Goal: Transaction & Acquisition: Purchase product/service

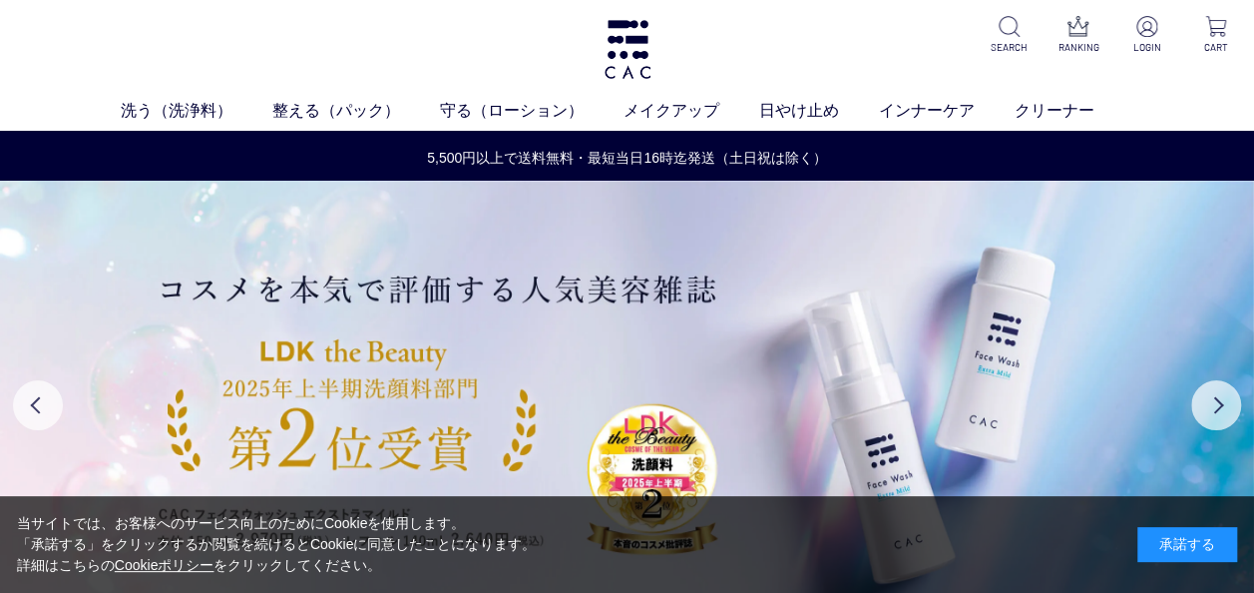
click at [1164, 543] on div "承諾する" at bounding box center [1187, 544] width 100 height 35
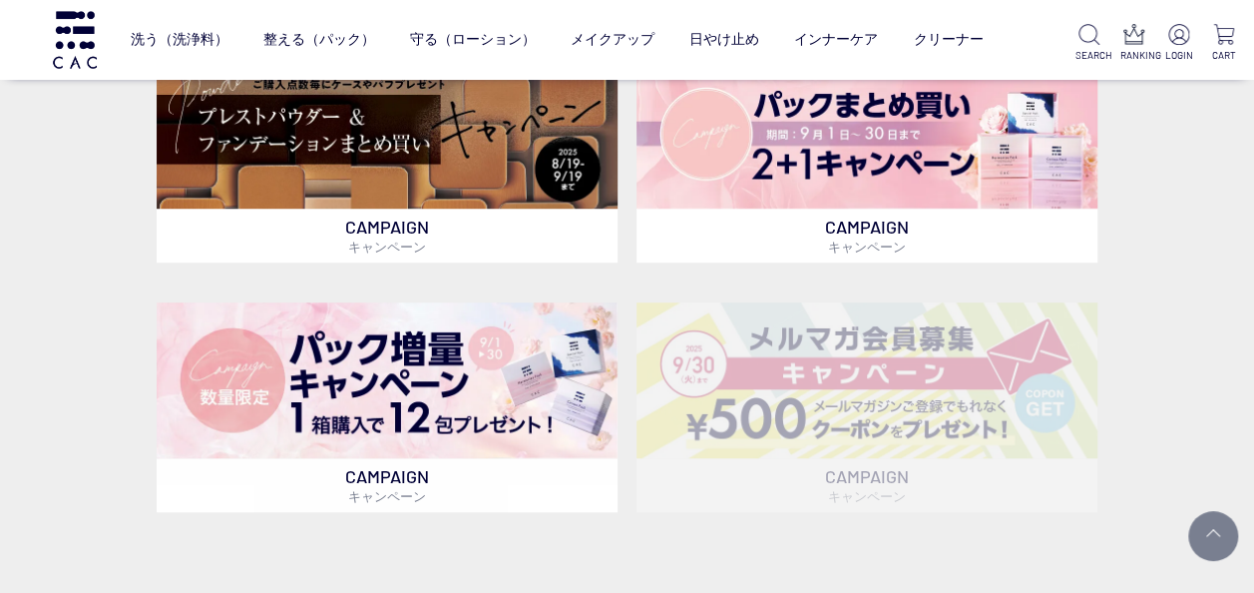
scroll to position [499, 0]
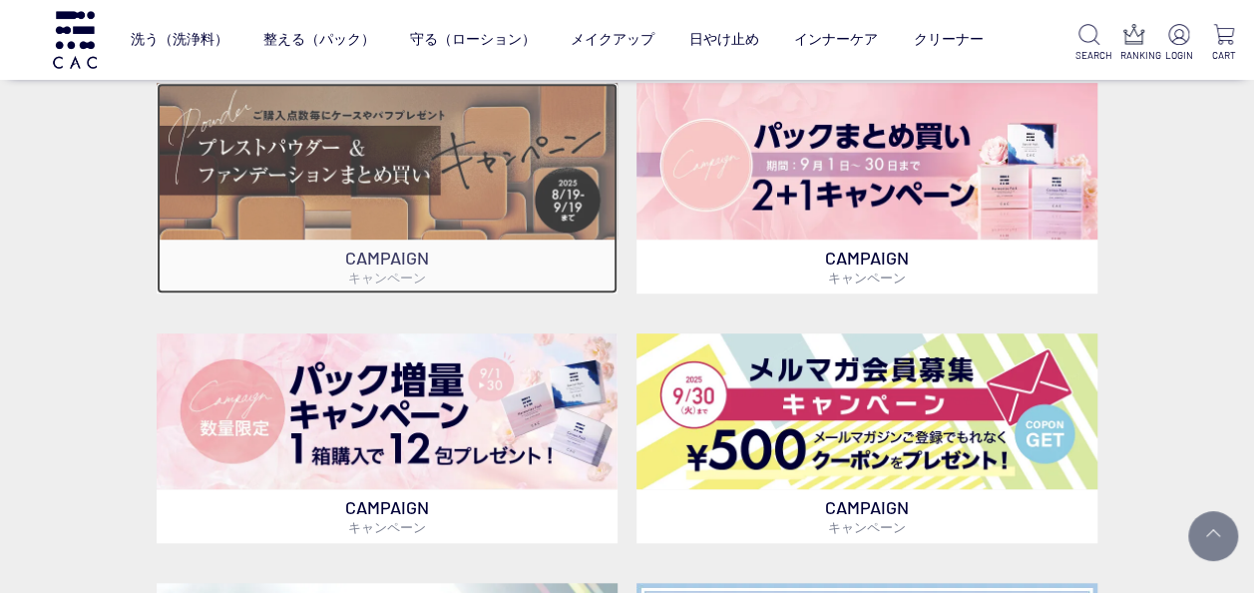
click at [403, 194] on img at bounding box center [387, 161] width 461 height 157
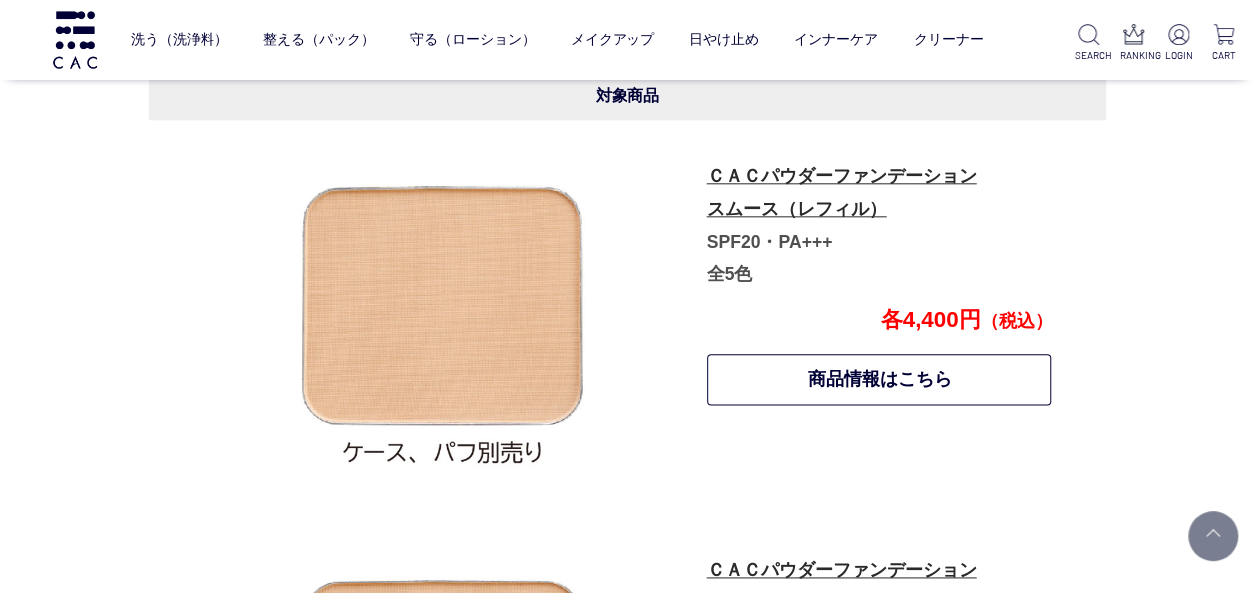
scroll to position [986, 0]
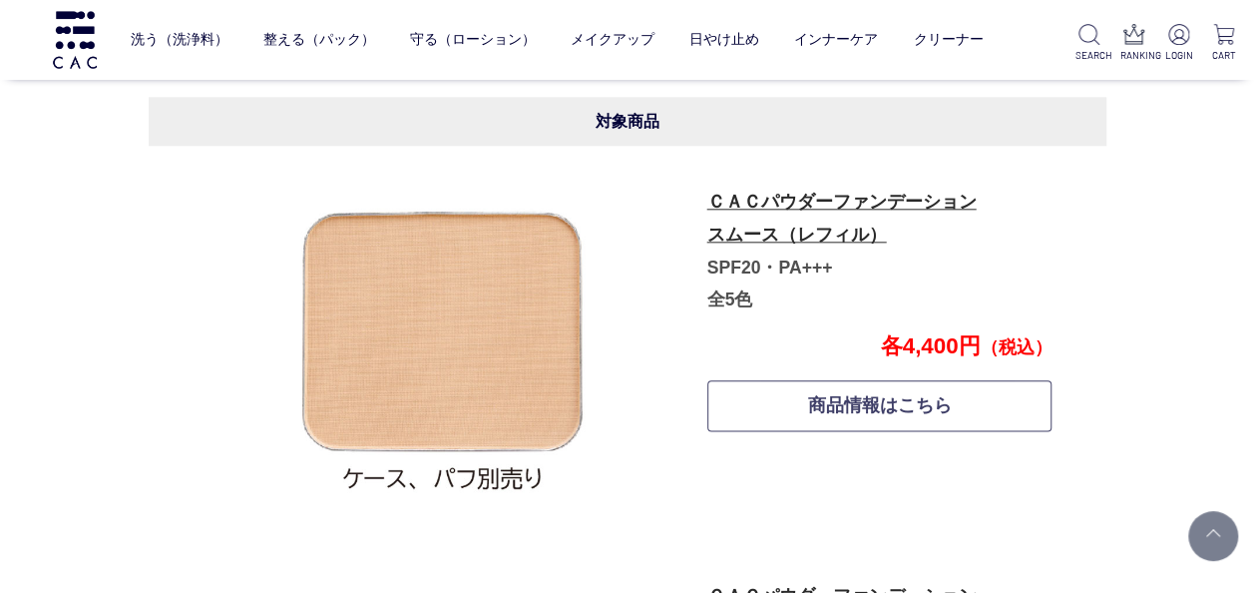
click at [867, 399] on link "商品情報はこちら" at bounding box center [879, 405] width 345 height 51
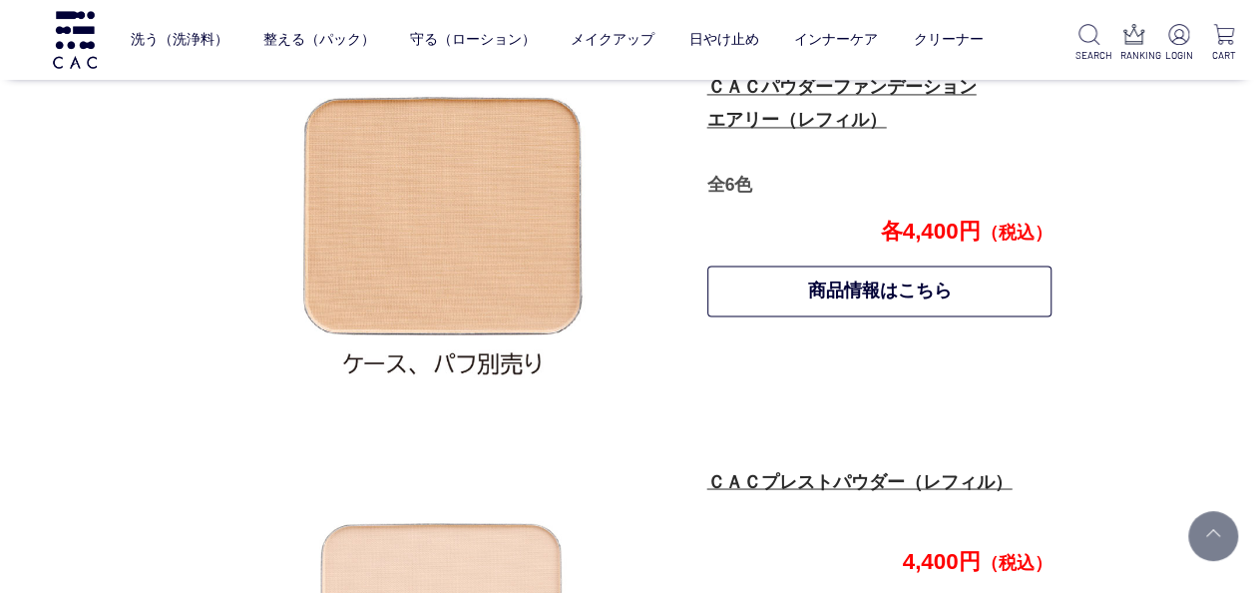
scroll to position [1496, 0]
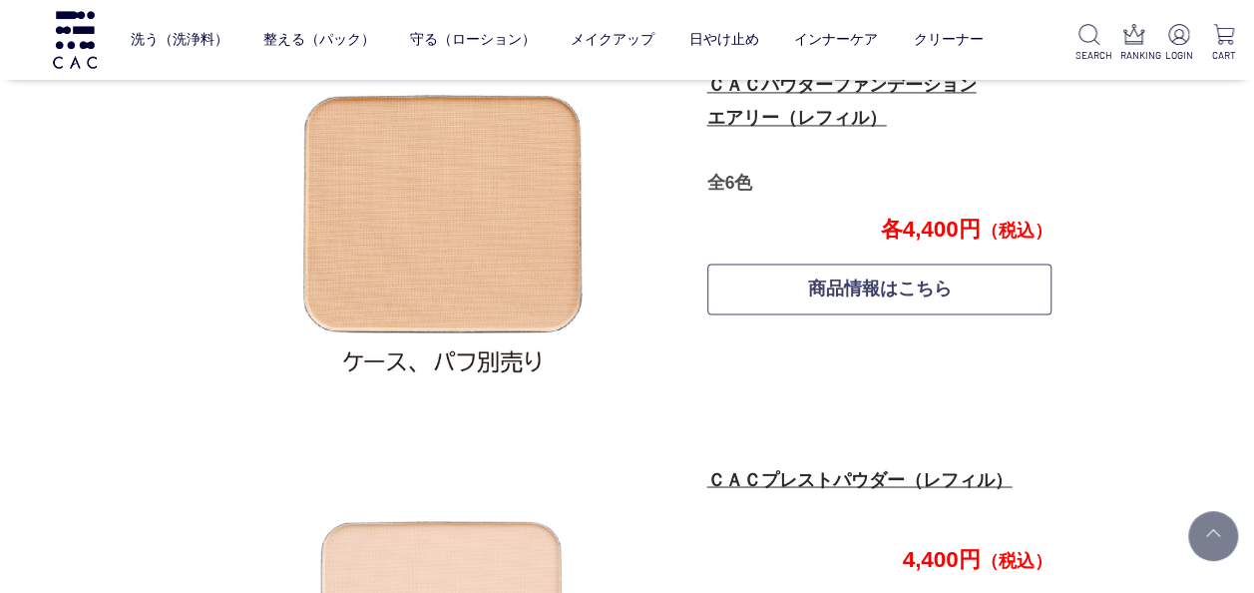
click at [850, 291] on link "商品情報はこちら" at bounding box center [879, 288] width 345 height 51
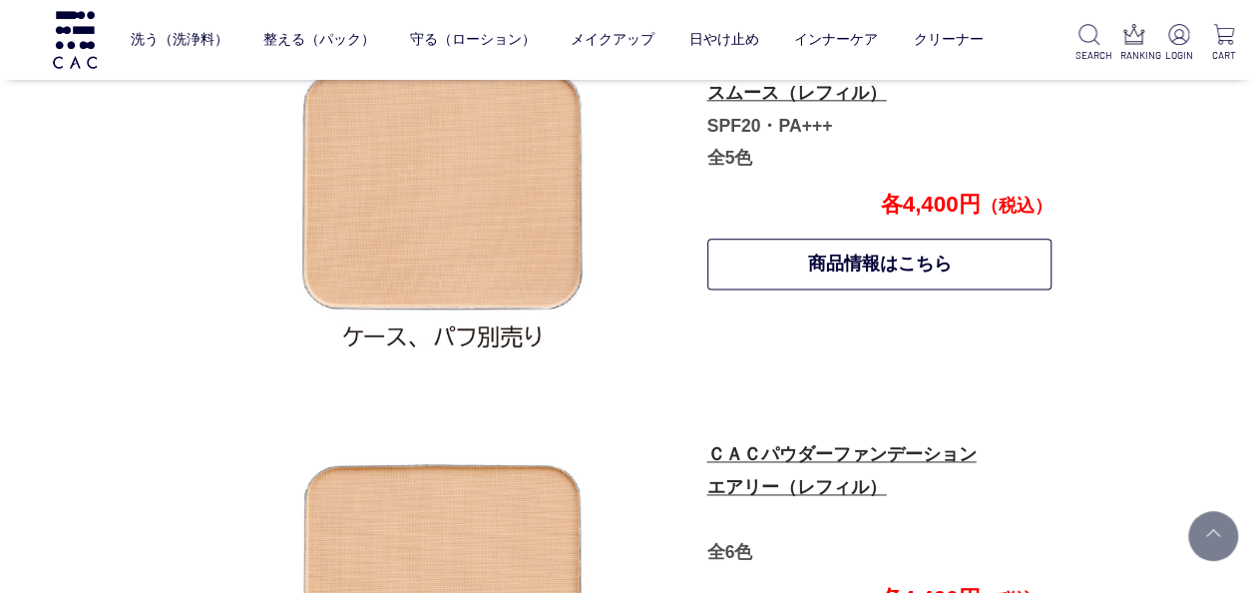
scroll to position [1097, 0]
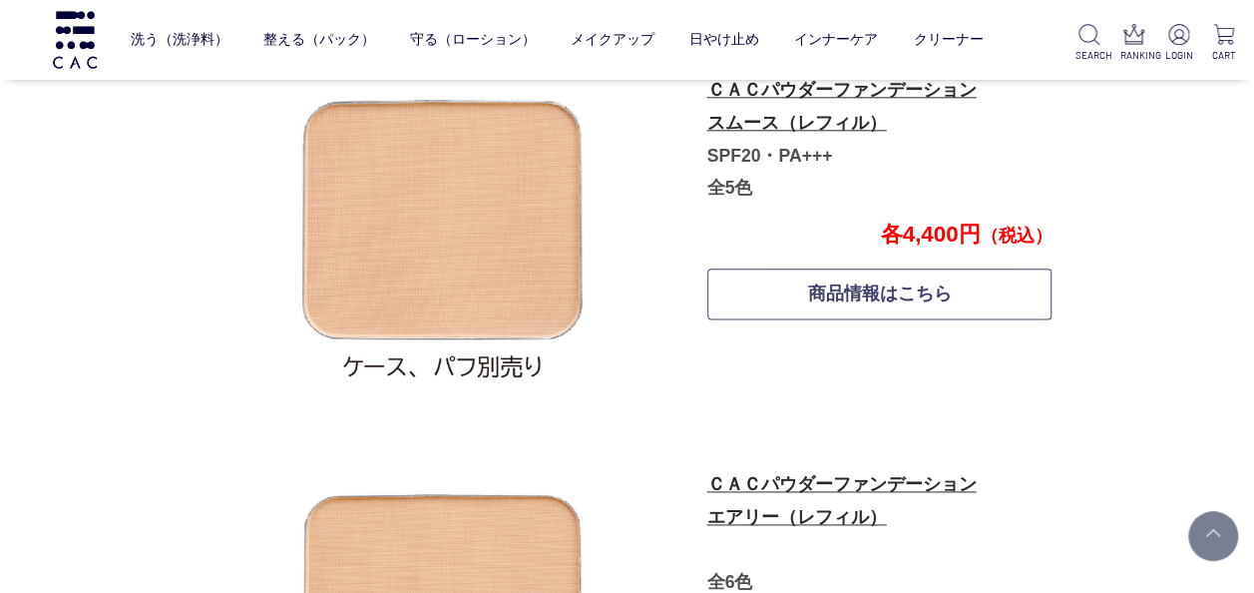
click at [870, 285] on link "商品情報はこちら" at bounding box center [879, 293] width 345 height 51
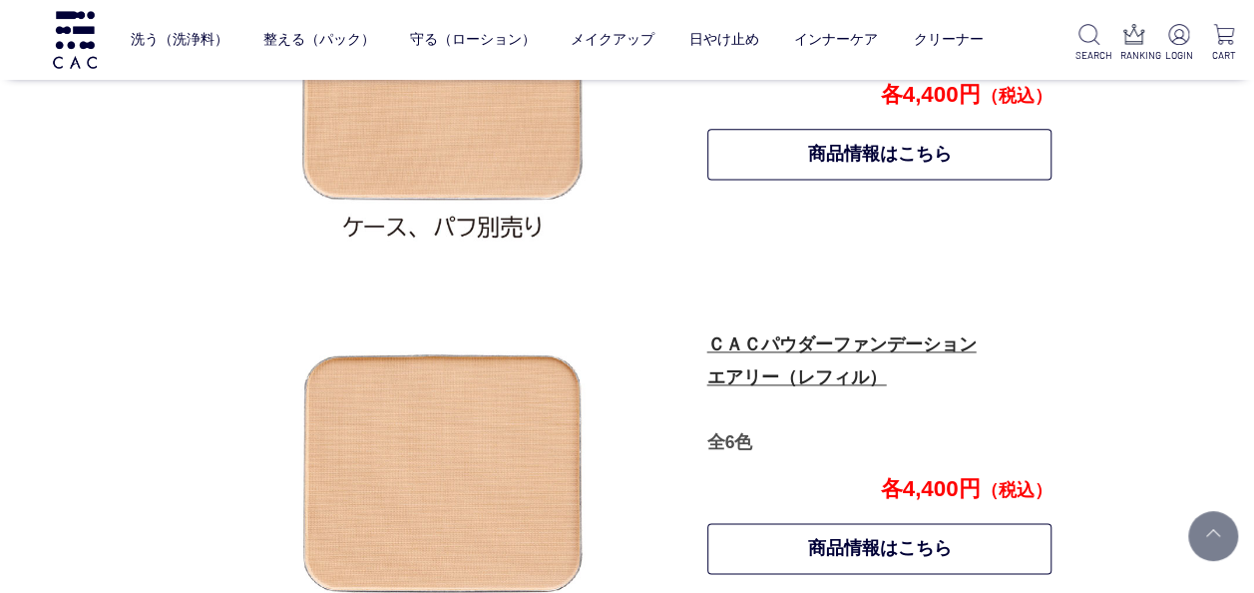
scroll to position [1396, 0]
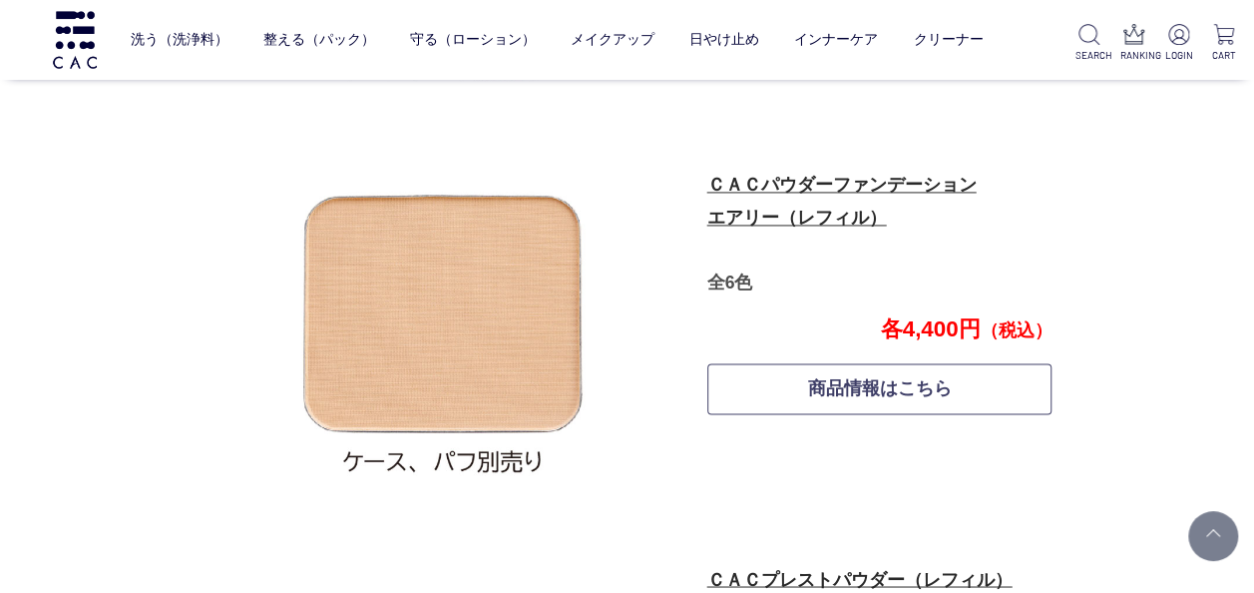
click at [860, 389] on link "商品情報はこちら" at bounding box center [879, 388] width 345 height 51
click at [816, 396] on link "商品情報はこちら" at bounding box center [879, 388] width 345 height 51
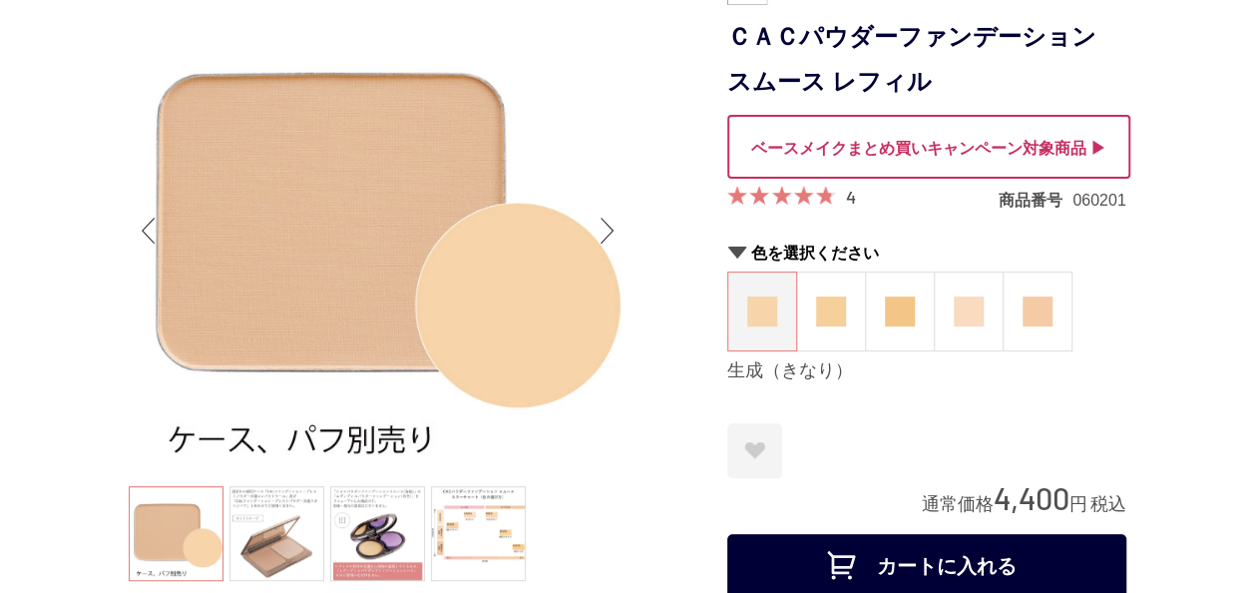
scroll to position [399, 0]
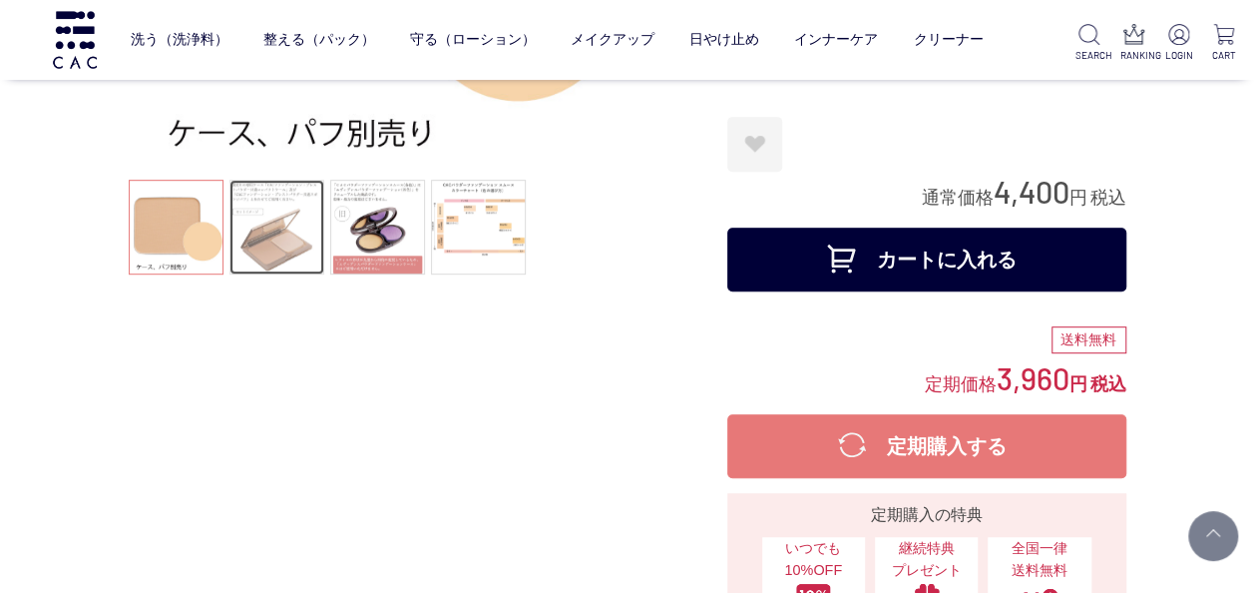
click at [291, 239] on link at bounding box center [276, 227] width 95 height 95
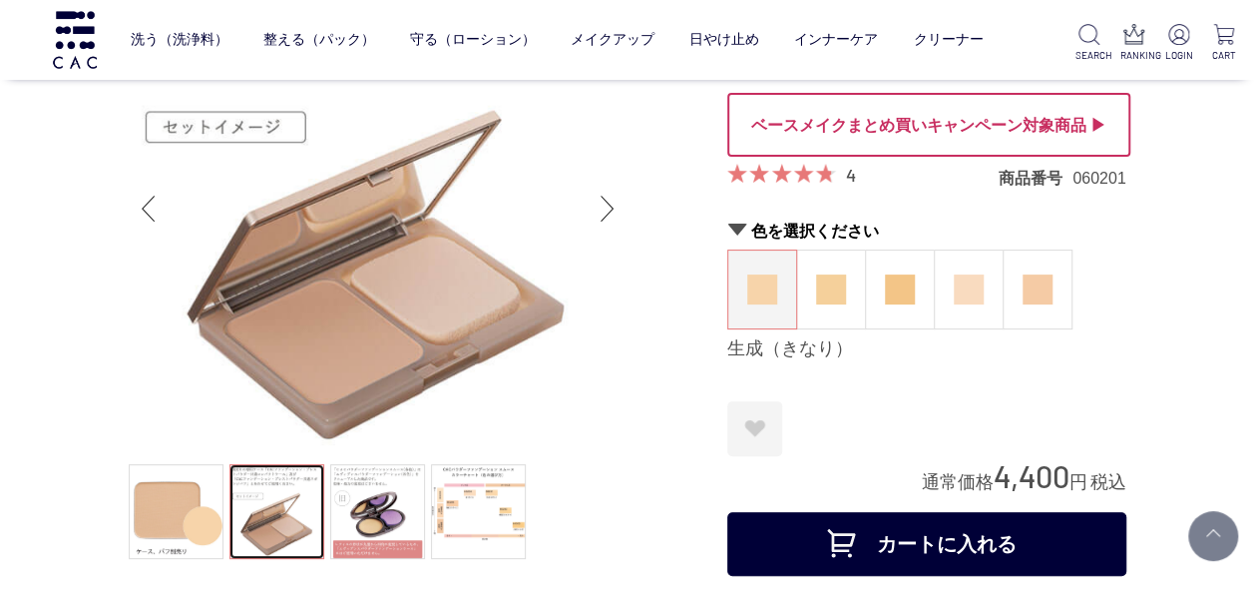
scroll to position [100, 0]
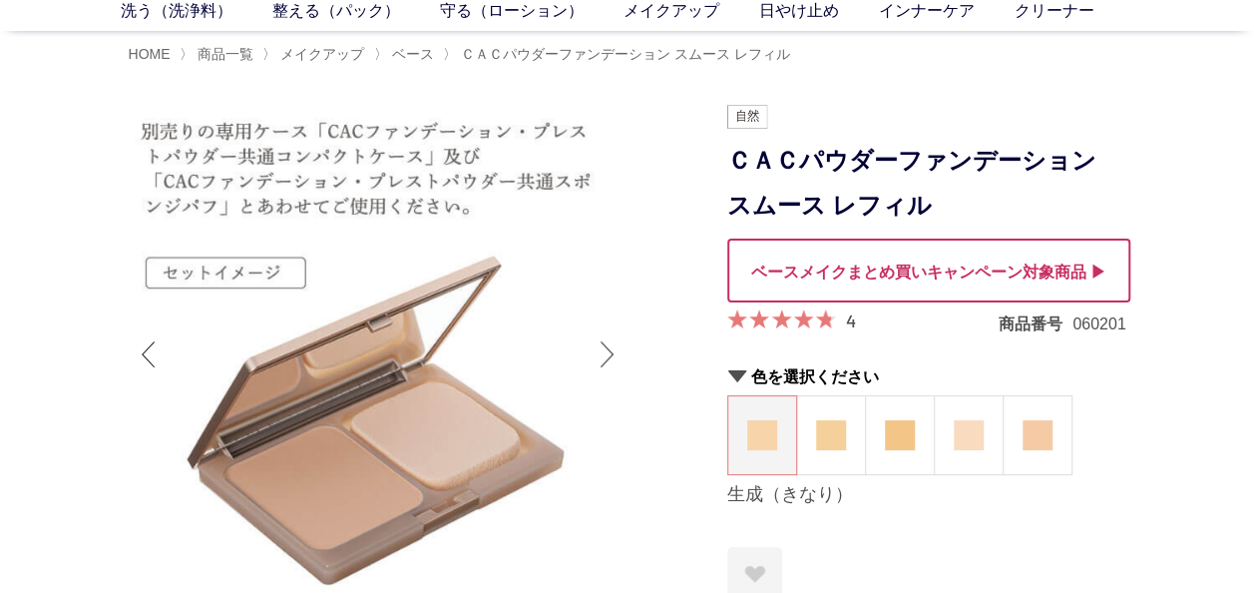
click at [604, 360] on div "Next slide" at bounding box center [608, 354] width 40 height 80
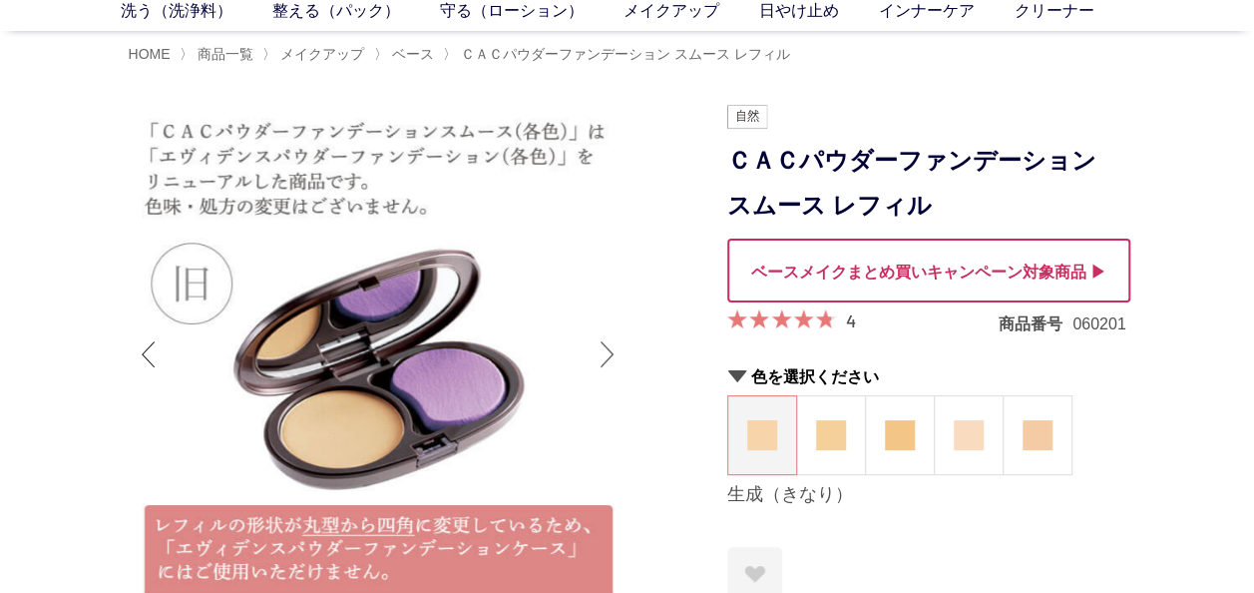
click at [604, 360] on div "Next slide" at bounding box center [608, 354] width 40 height 80
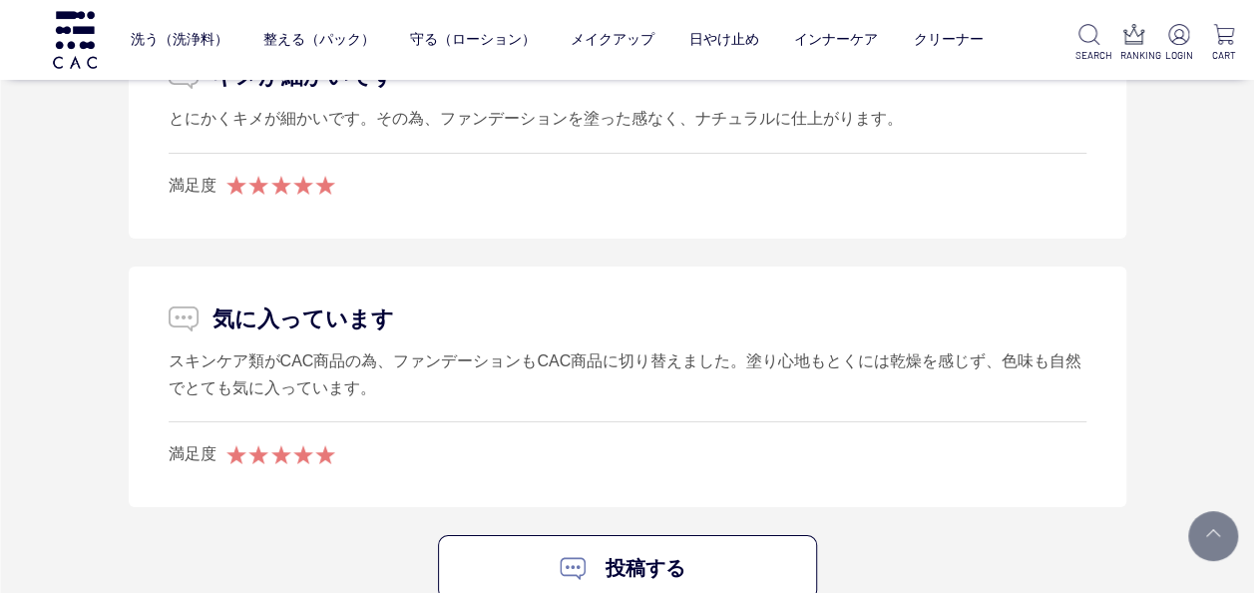
scroll to position [3790, 0]
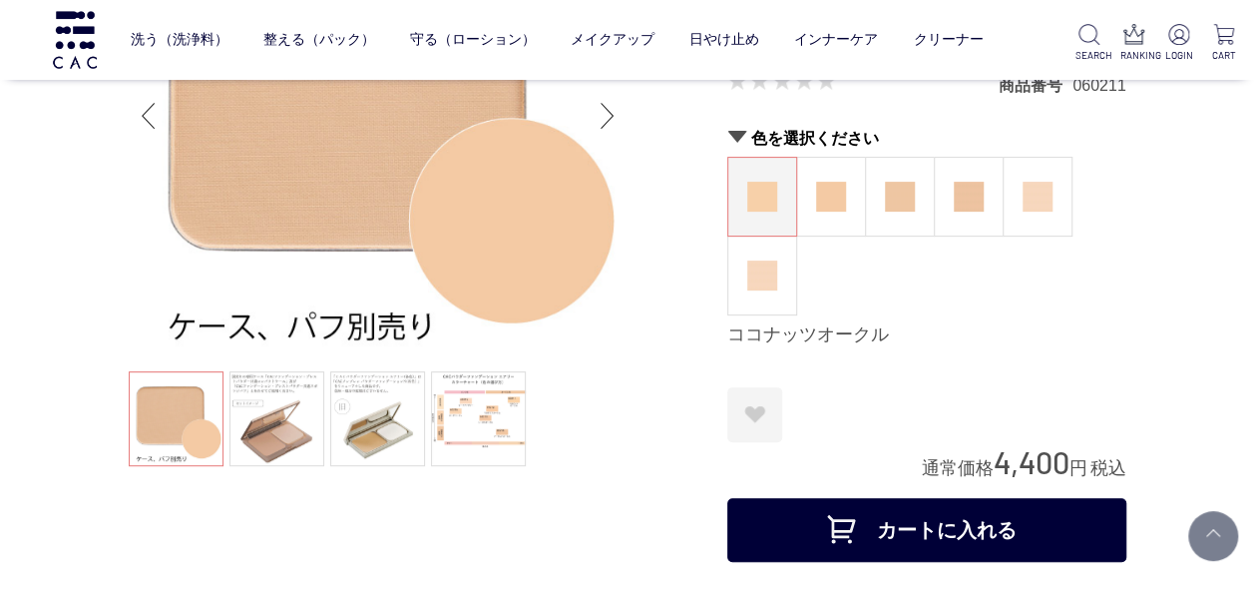
scroll to position [199, 0]
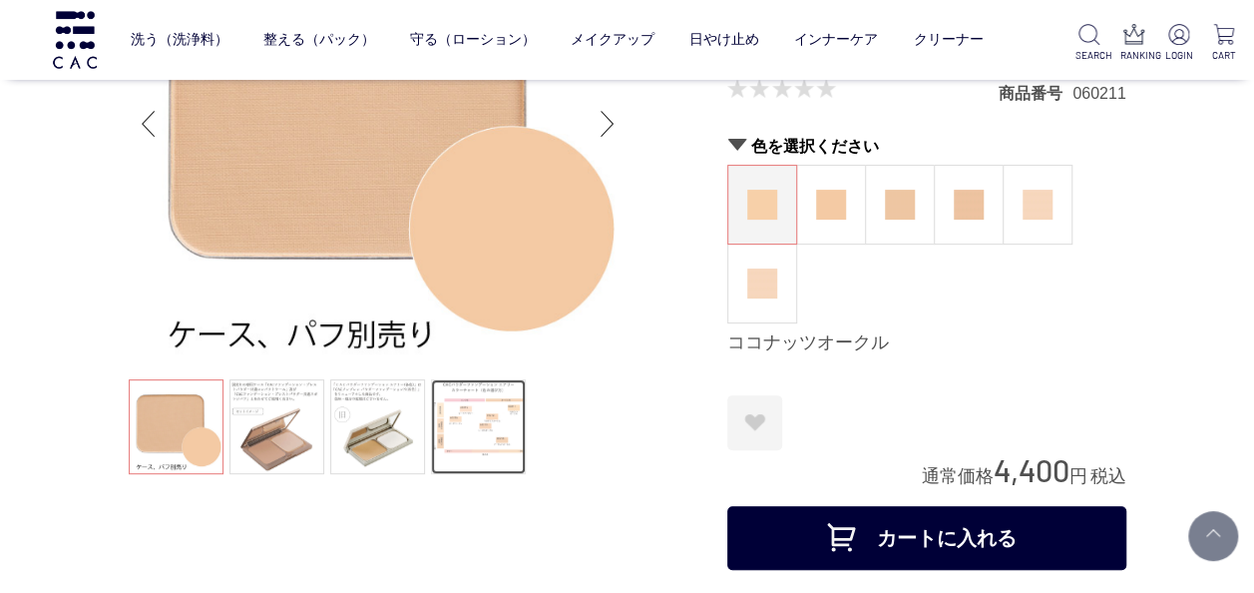
click at [453, 417] on link at bounding box center [478, 426] width 95 height 95
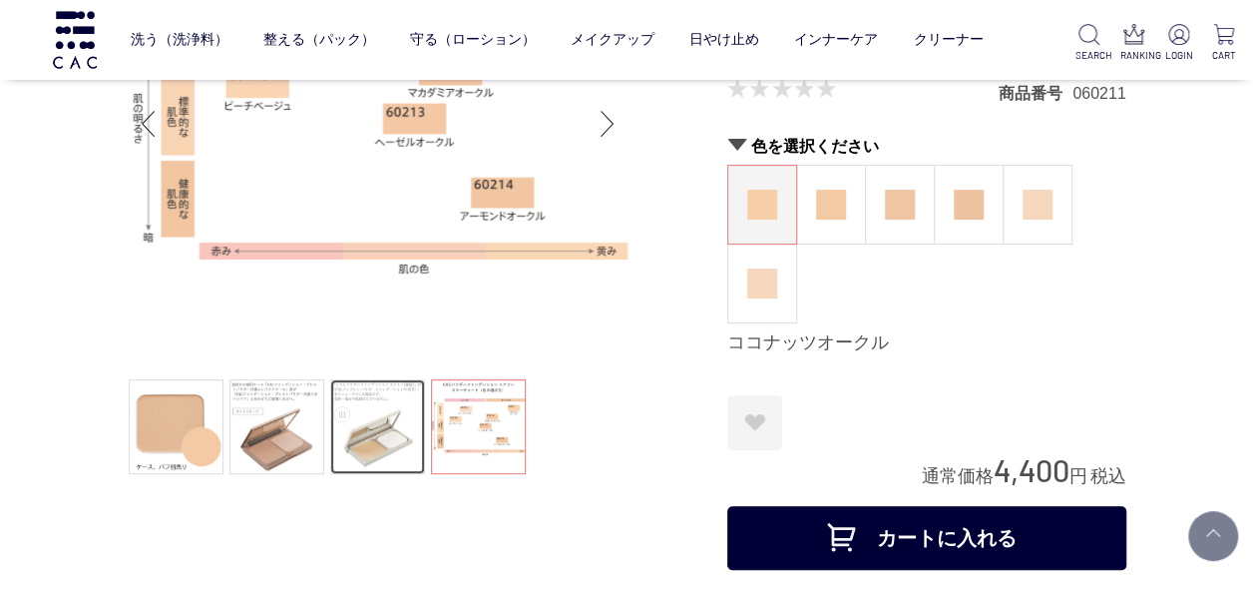
click at [415, 417] on link at bounding box center [377, 426] width 95 height 95
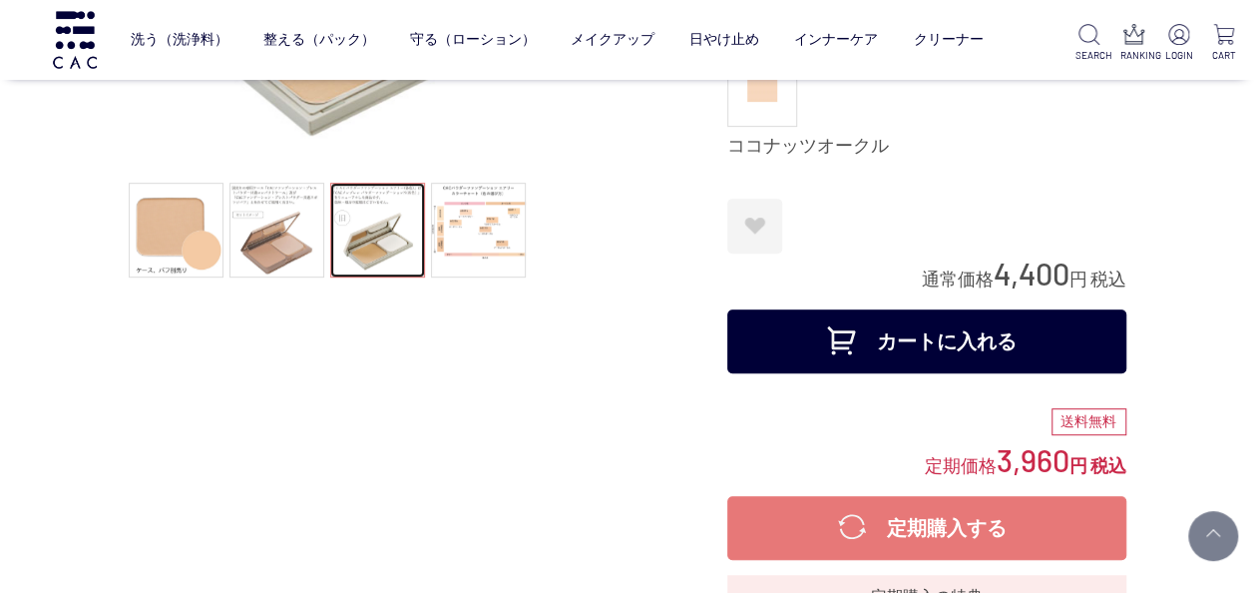
scroll to position [399, 0]
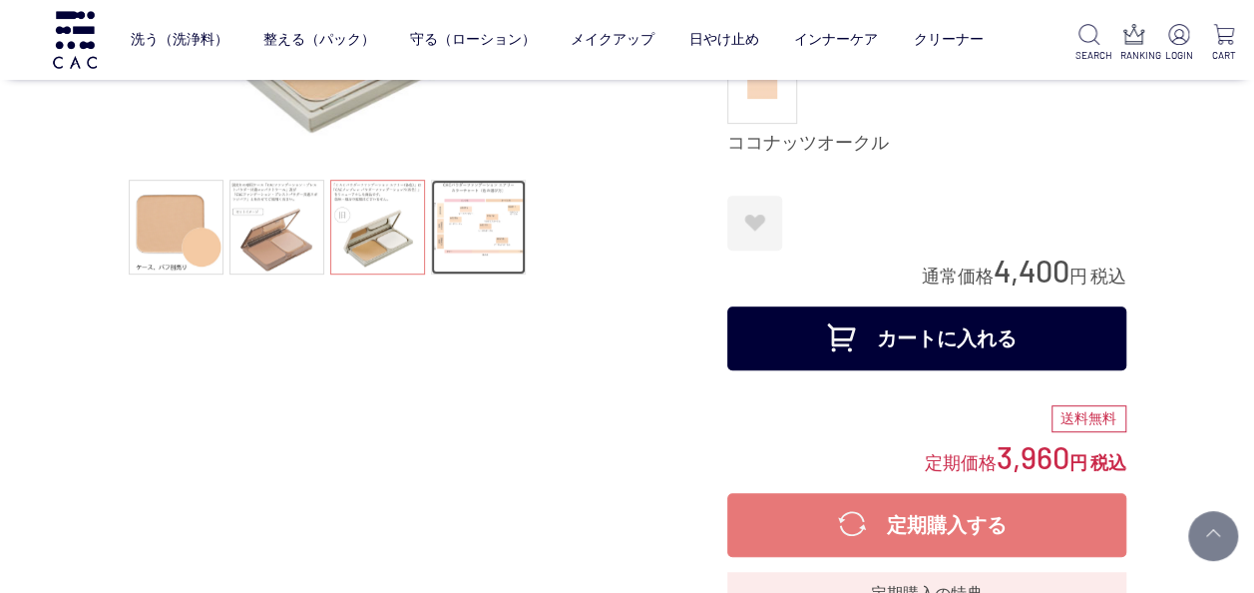
click at [485, 236] on link at bounding box center [478, 227] width 95 height 95
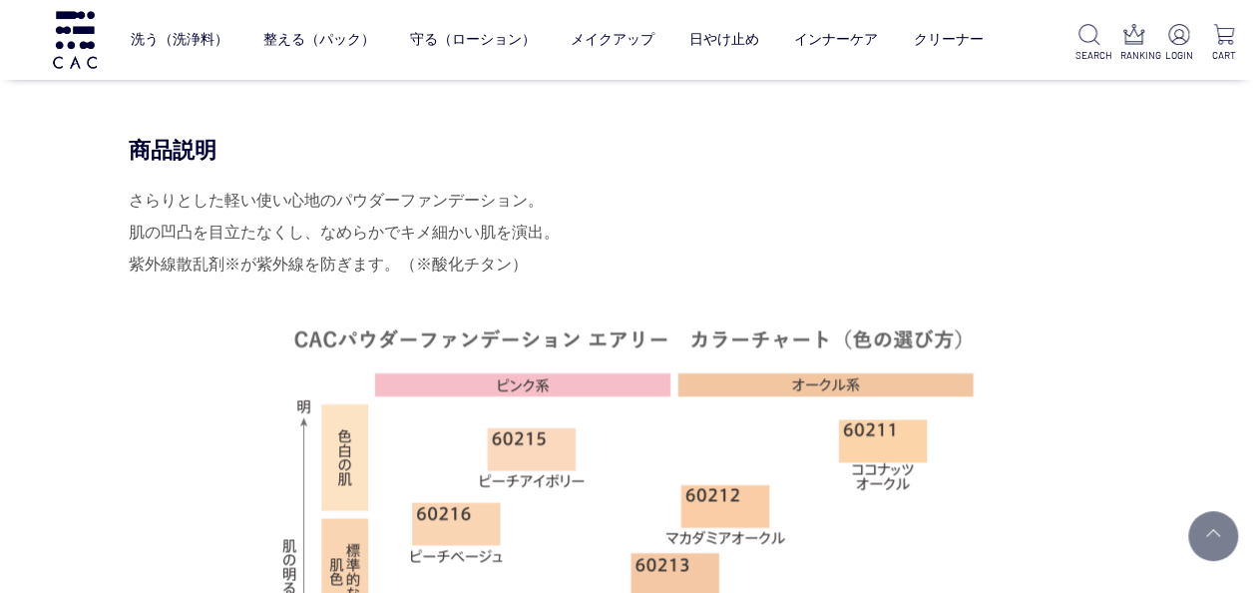
scroll to position [1197, 0]
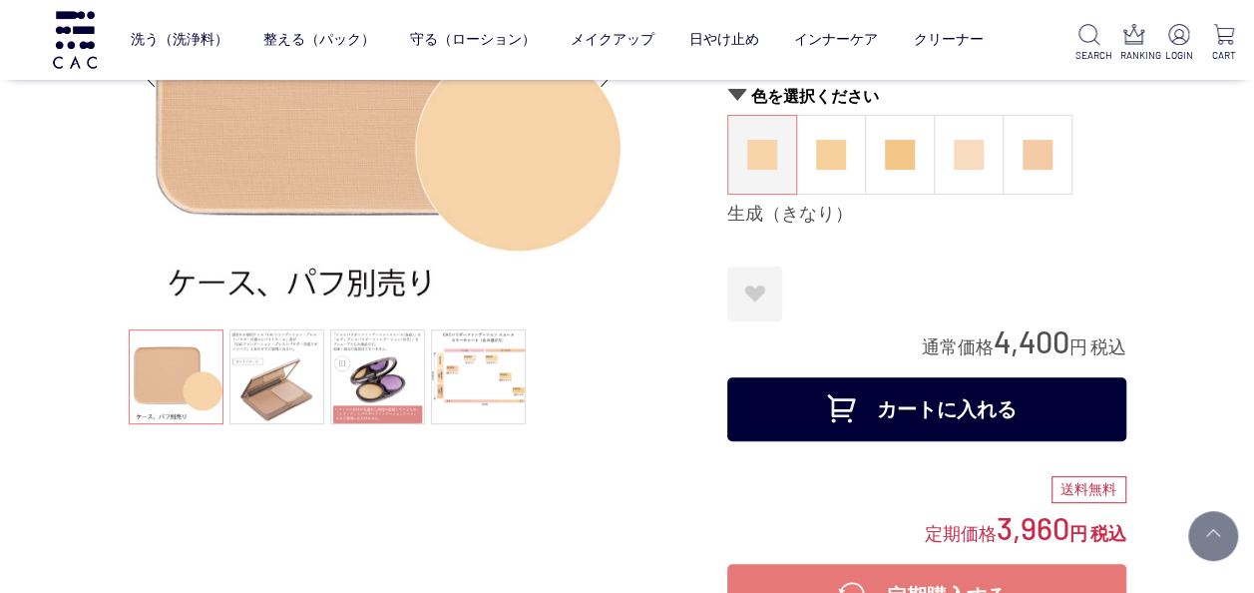
scroll to position [299, 0]
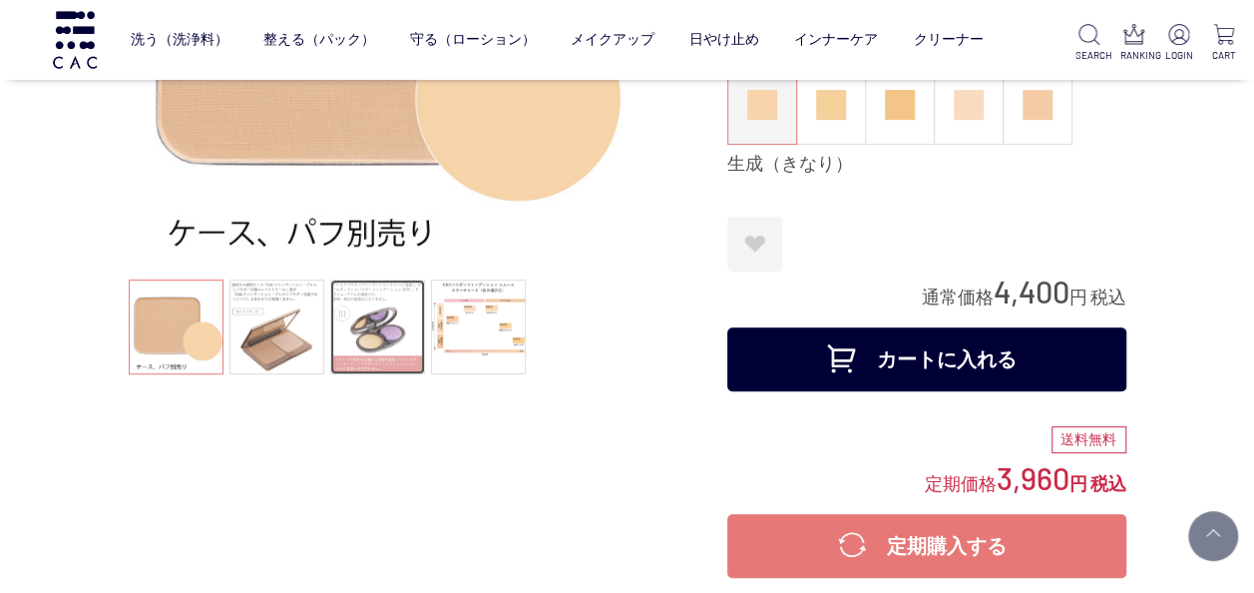
click at [369, 347] on link at bounding box center [377, 326] width 95 height 95
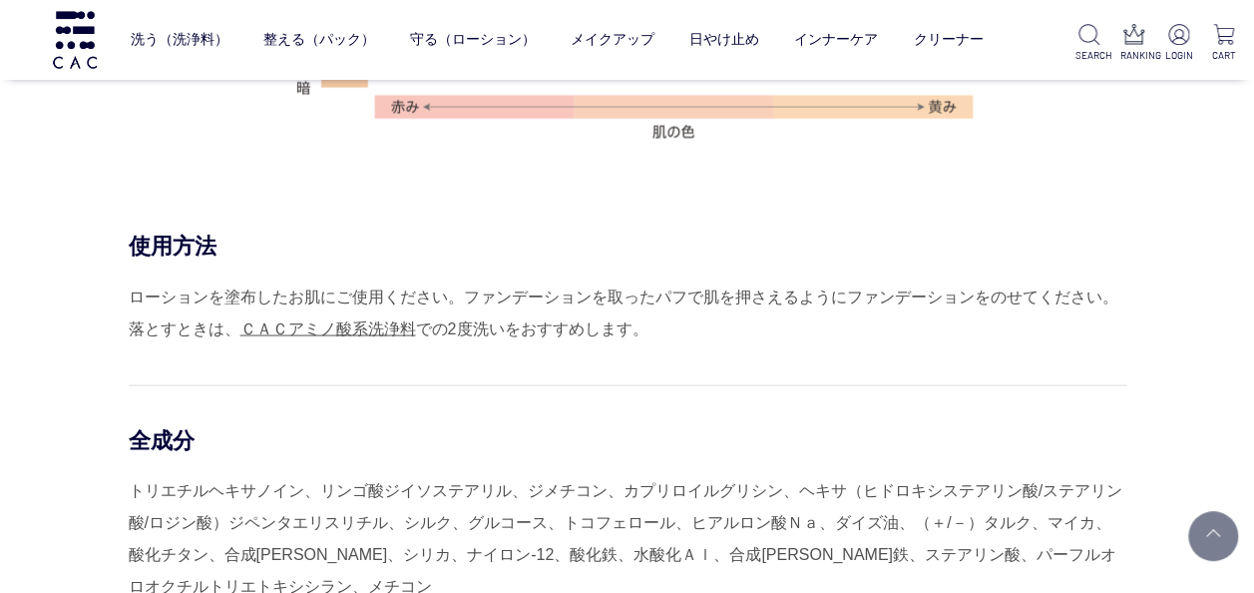
scroll to position [2095, 0]
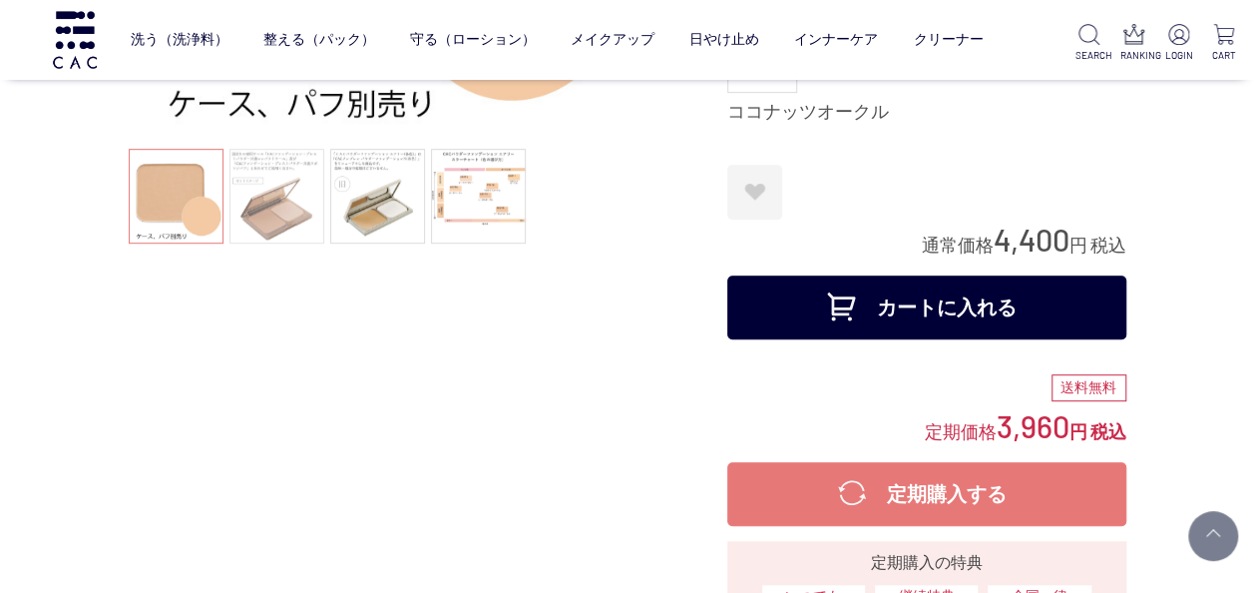
scroll to position [399, 0]
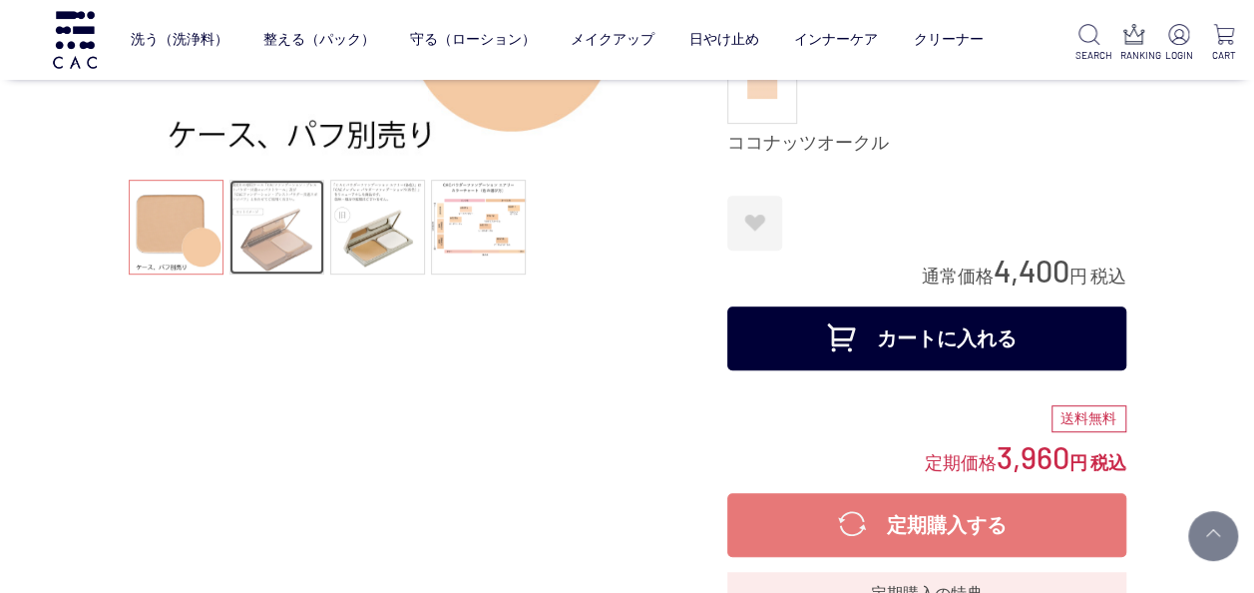
click at [279, 233] on link at bounding box center [276, 227] width 95 height 95
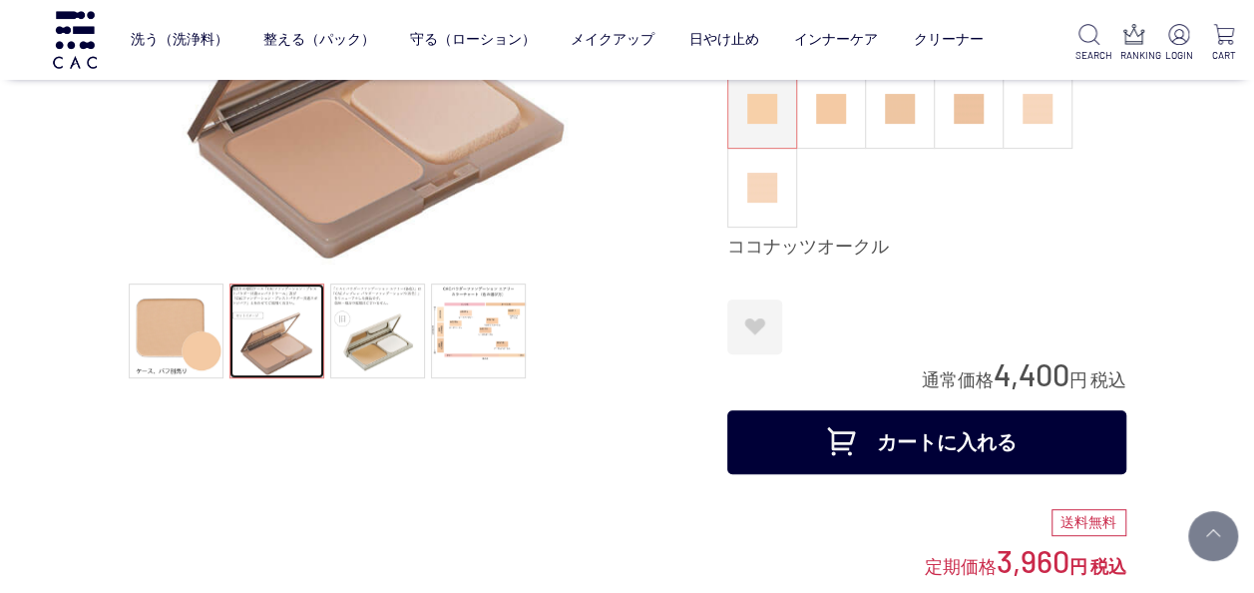
scroll to position [100, 0]
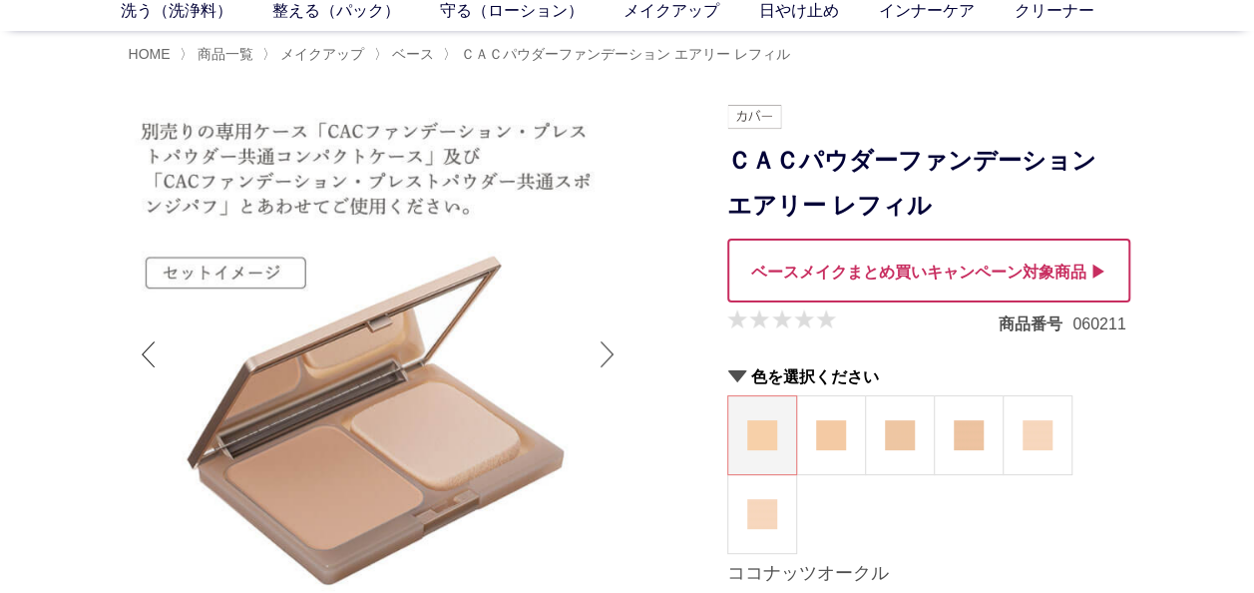
click at [611, 349] on div "Next slide" at bounding box center [608, 354] width 40 height 80
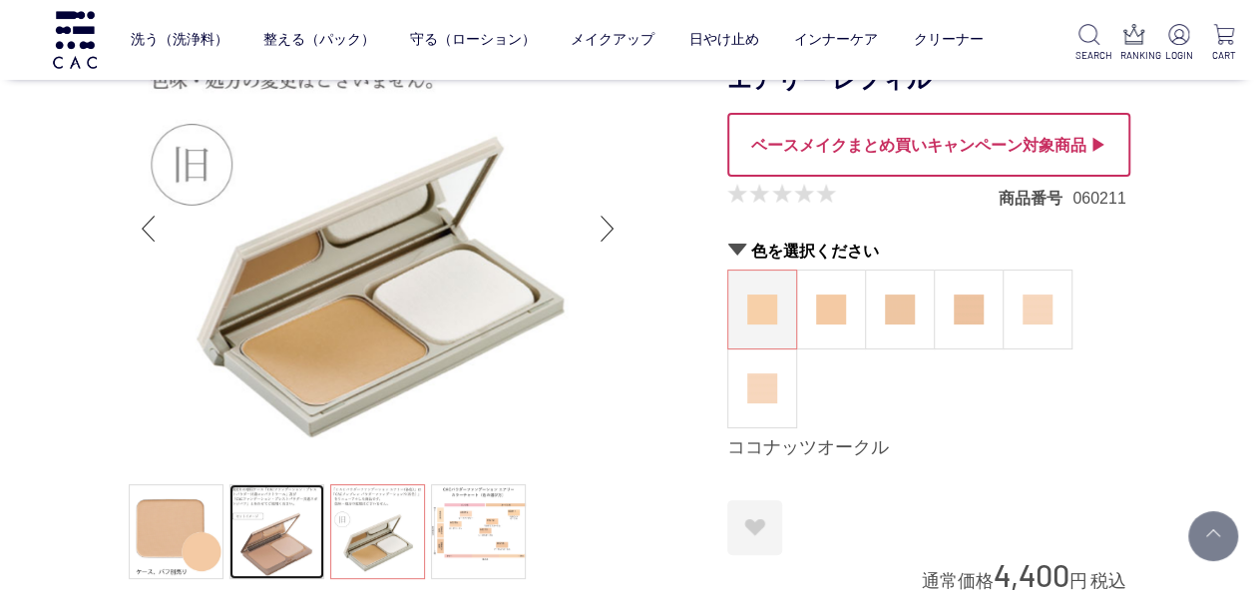
scroll to position [0, 0]
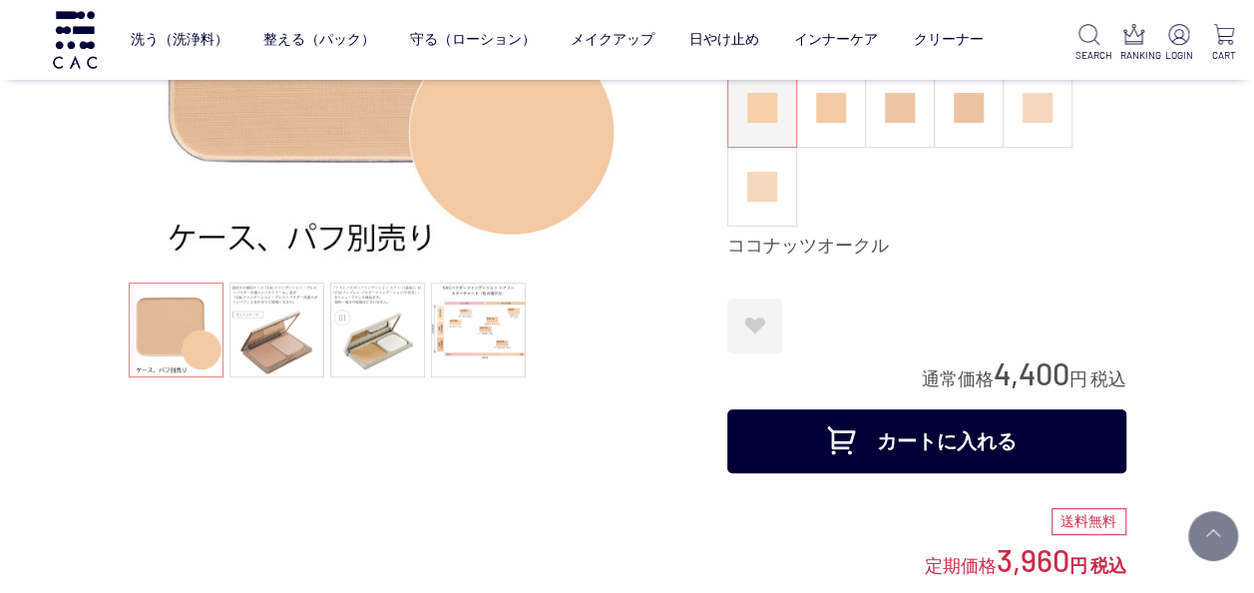
scroll to position [299, 0]
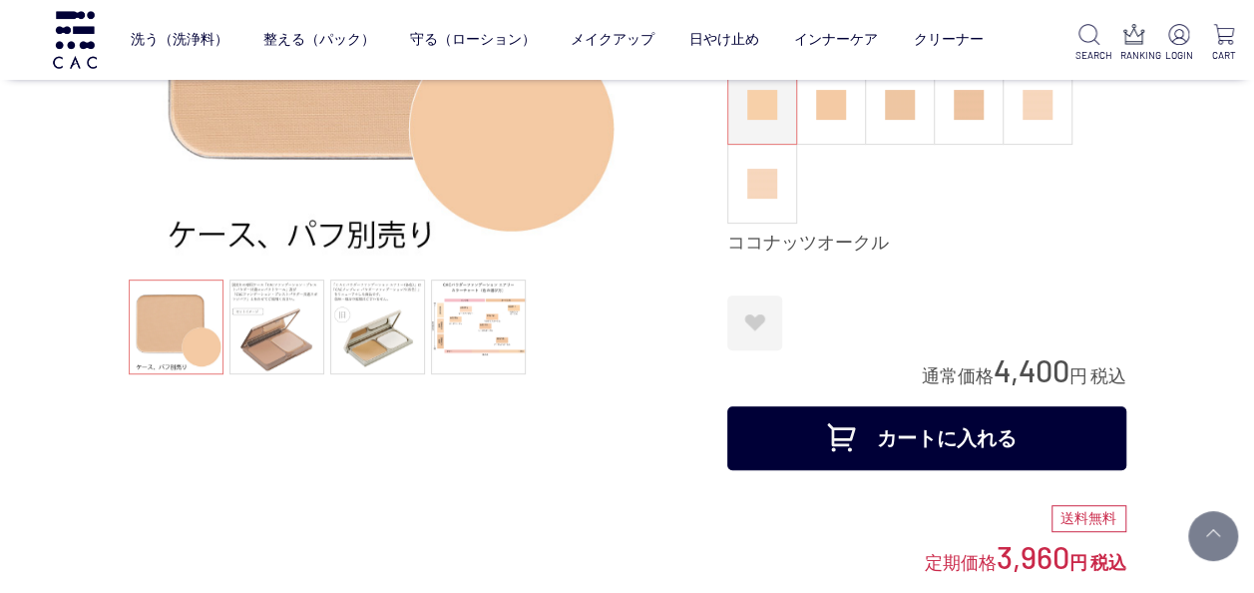
click at [934, 431] on button "カートに入れる" at bounding box center [926, 438] width 399 height 64
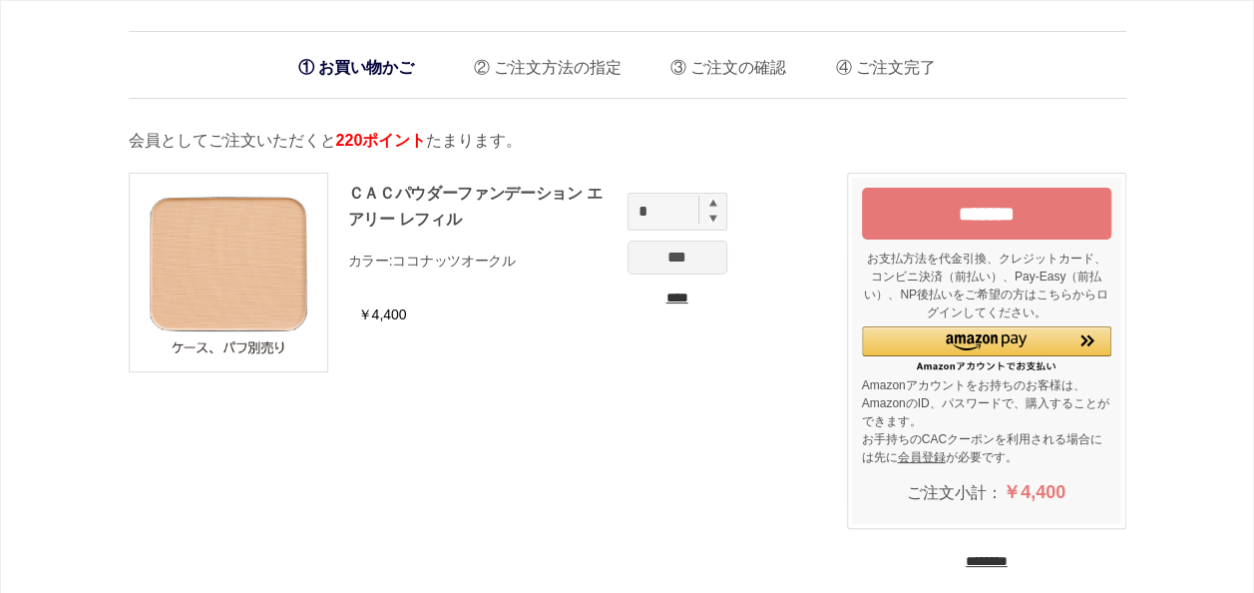
click at [713, 213] on img at bounding box center [713, 217] width 8 height 9
click at [713, 205] on div "*" at bounding box center [677, 212] width 100 height 38
click at [711, 200] on img at bounding box center [713, 202] width 8 height 8
type input "*"
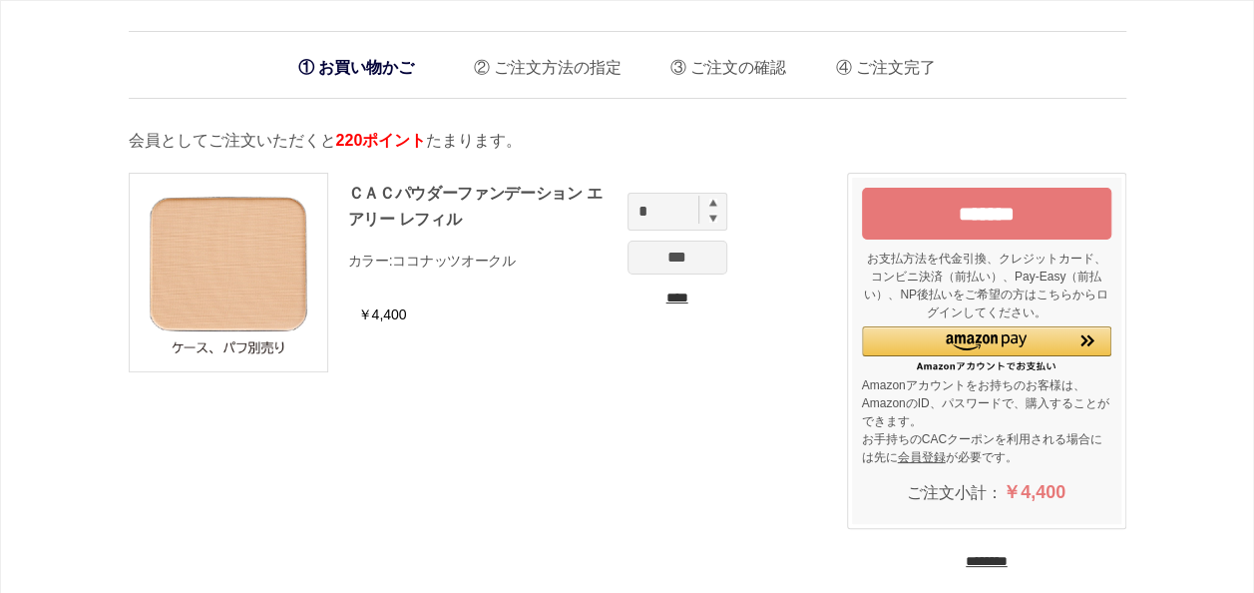
click at [685, 264] on input "***" at bounding box center [677, 257] width 100 height 34
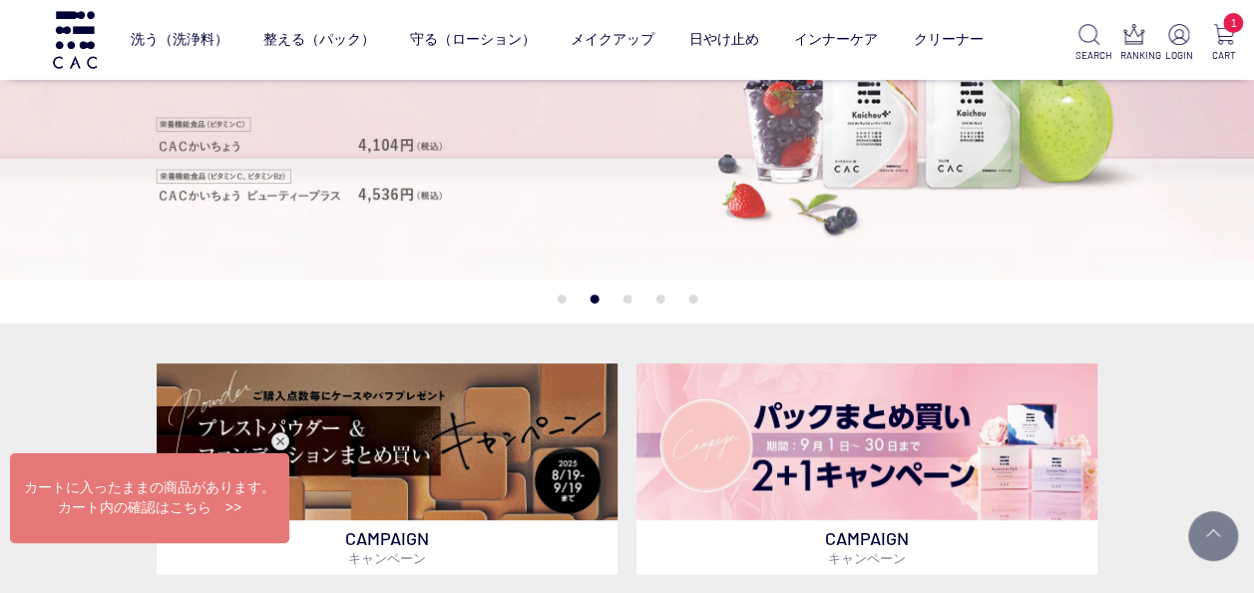
scroll to position [499, 0]
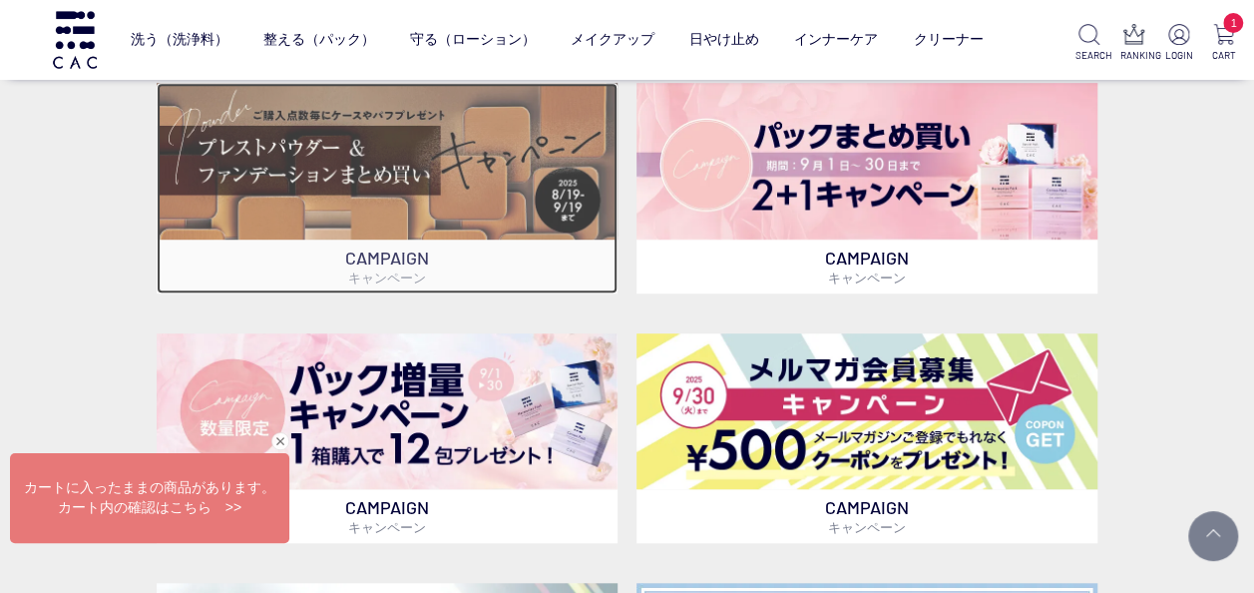
click at [362, 190] on img at bounding box center [387, 161] width 461 height 157
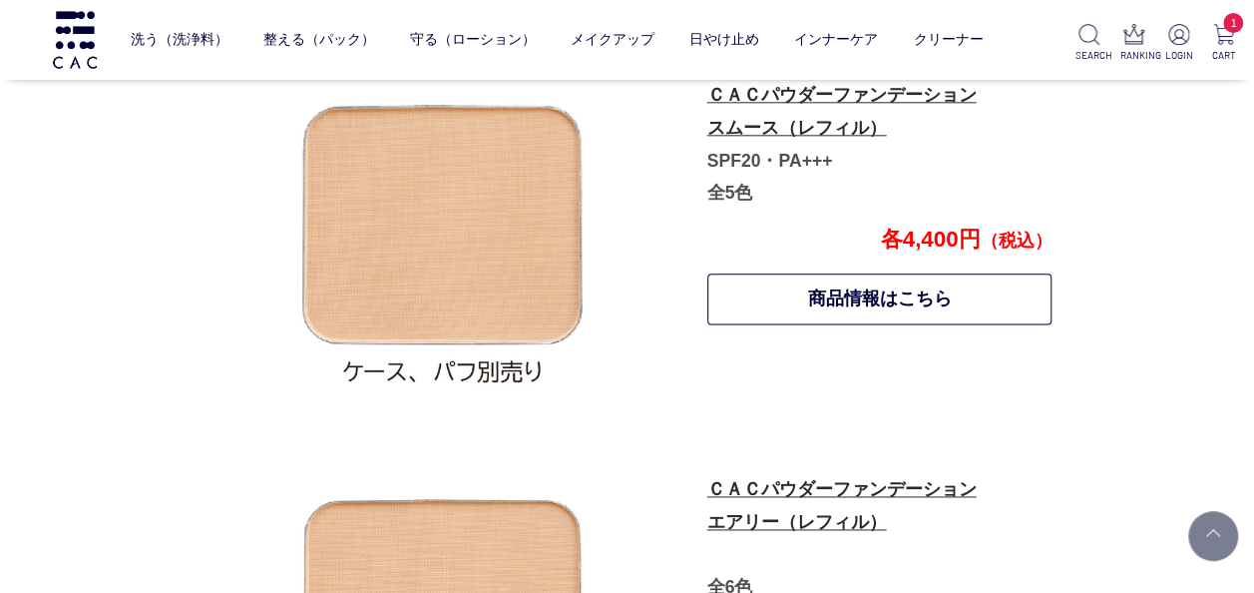
scroll to position [1085, 0]
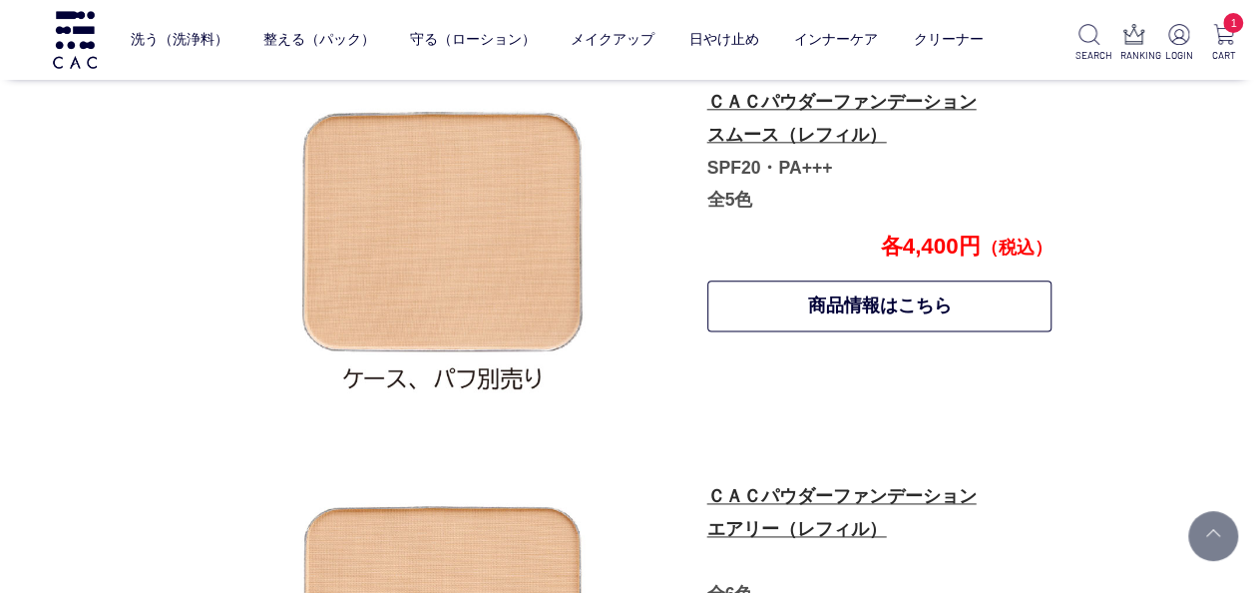
click at [783, 120] on p "ＣＡＣパウダーファンデーション スムース（レフィル） SPF20・PA+++ 全5色" at bounding box center [878, 151] width 343 height 130
click at [784, 106] on ul "ベース アイ フェイスカラー リップ" at bounding box center [557, 82] width 853 height 49
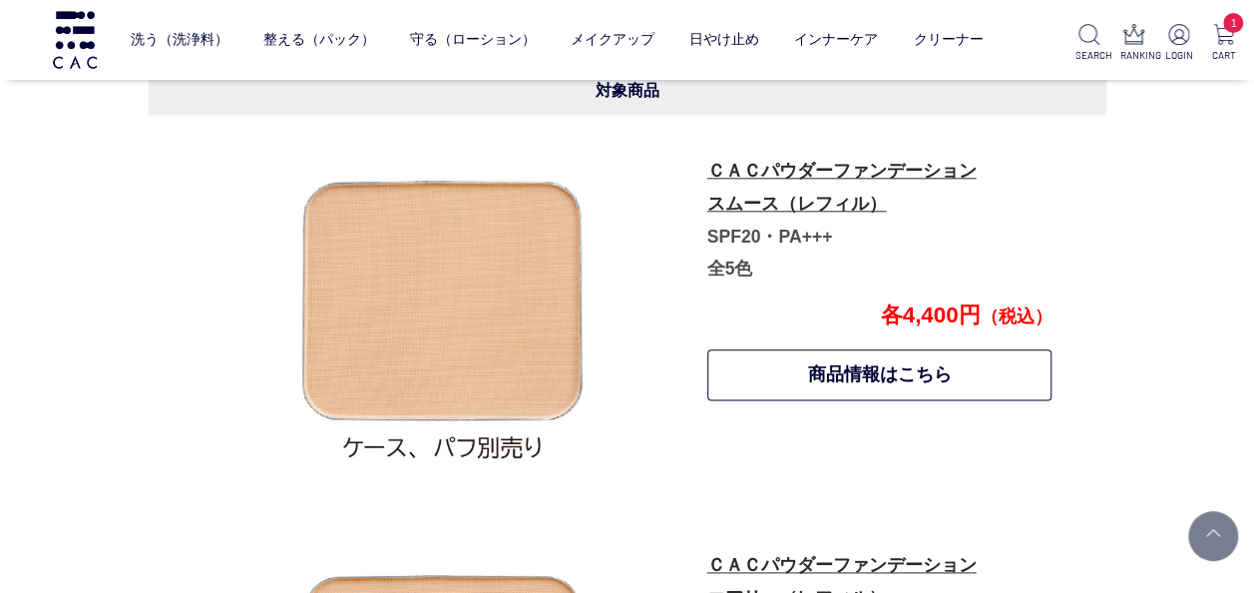
scroll to position [986, 0]
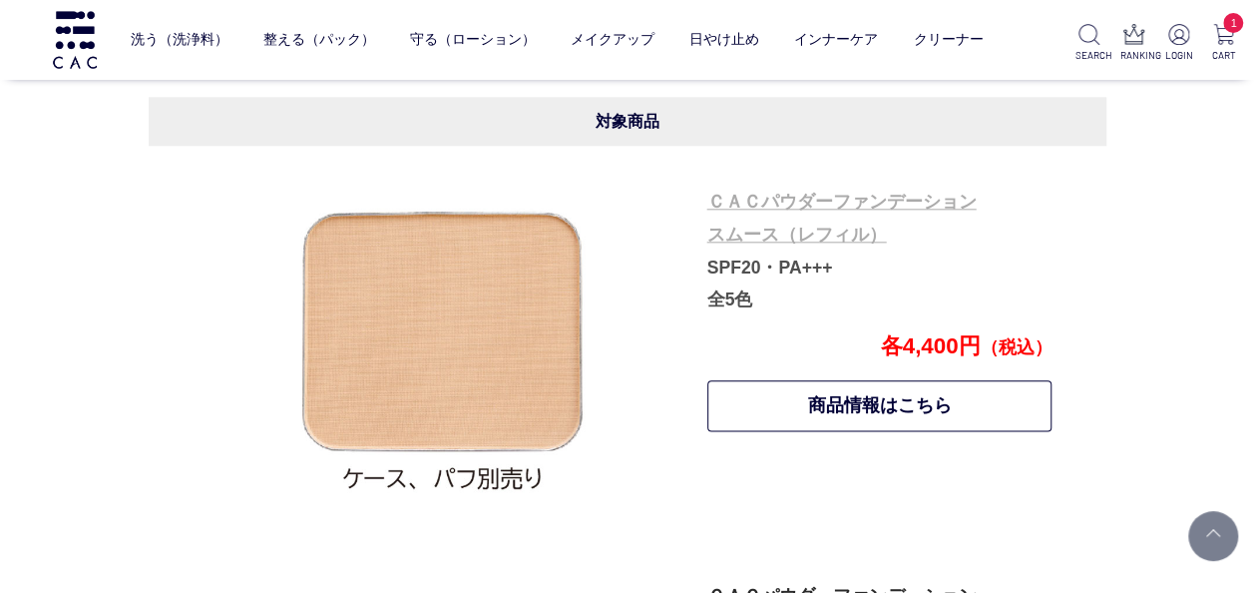
click at [806, 207] on link "ＣＡＣパウダーファンデーション スムース（レフィル）" at bounding box center [841, 218] width 269 height 53
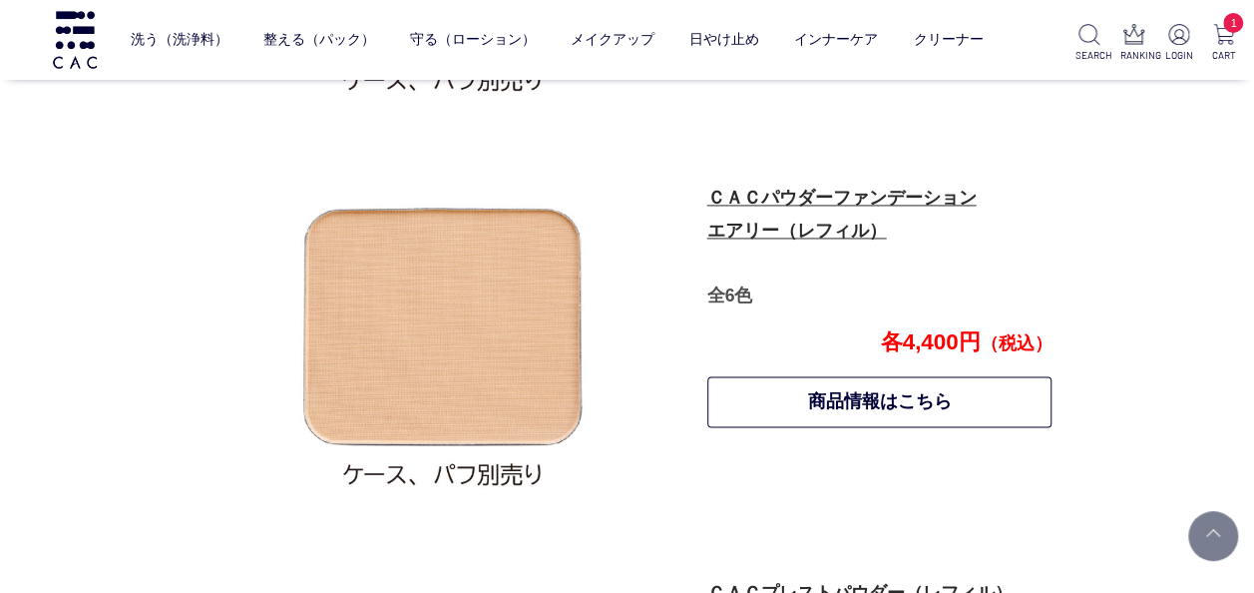
scroll to position [1484, 0]
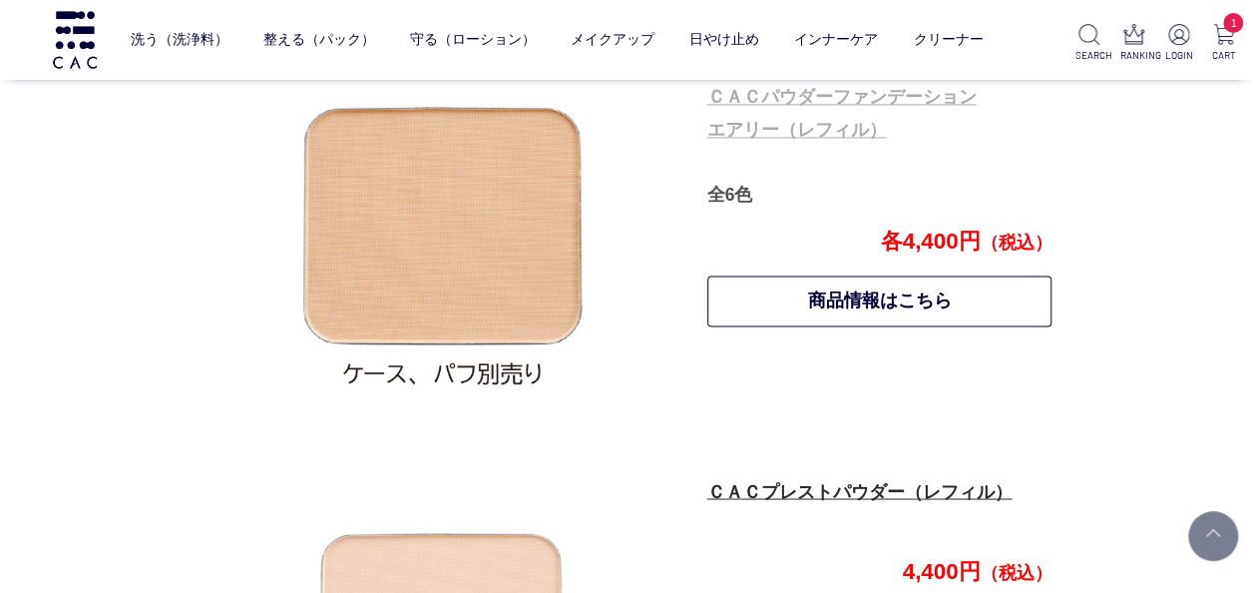
click at [815, 128] on link "ＣＡＣパウダーファンデーション エアリー（レフィル）" at bounding box center [841, 113] width 269 height 53
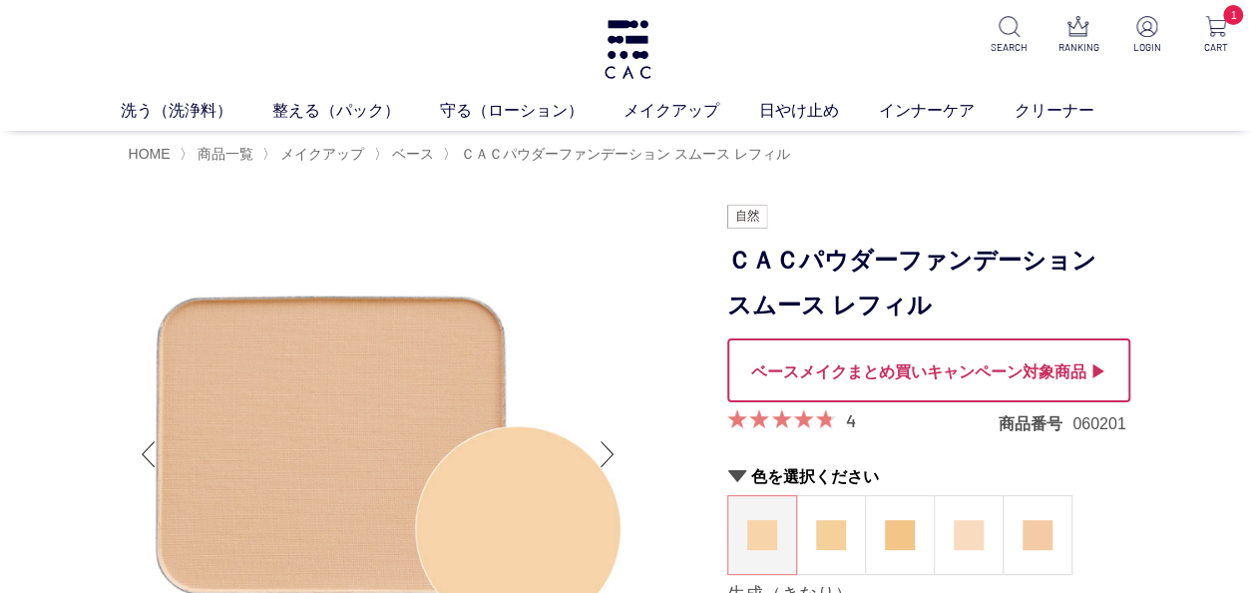
click at [928, 368] on div at bounding box center [928, 370] width 403 height 64
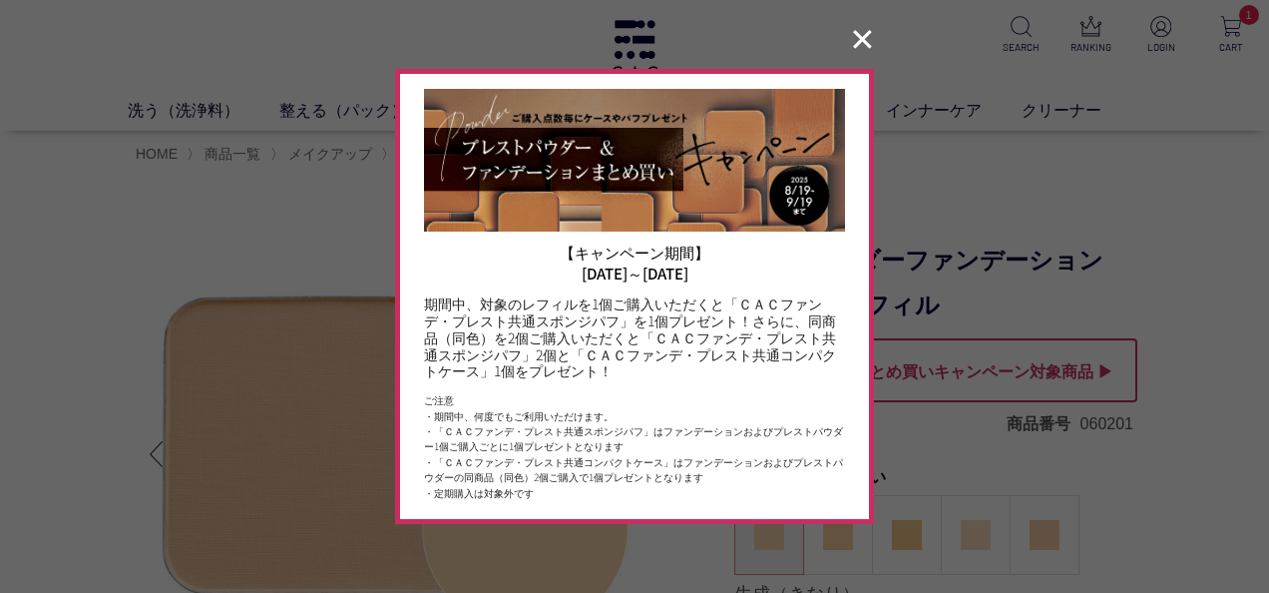
click at [859, 44] on button "✕" at bounding box center [862, 40] width 39 height 38
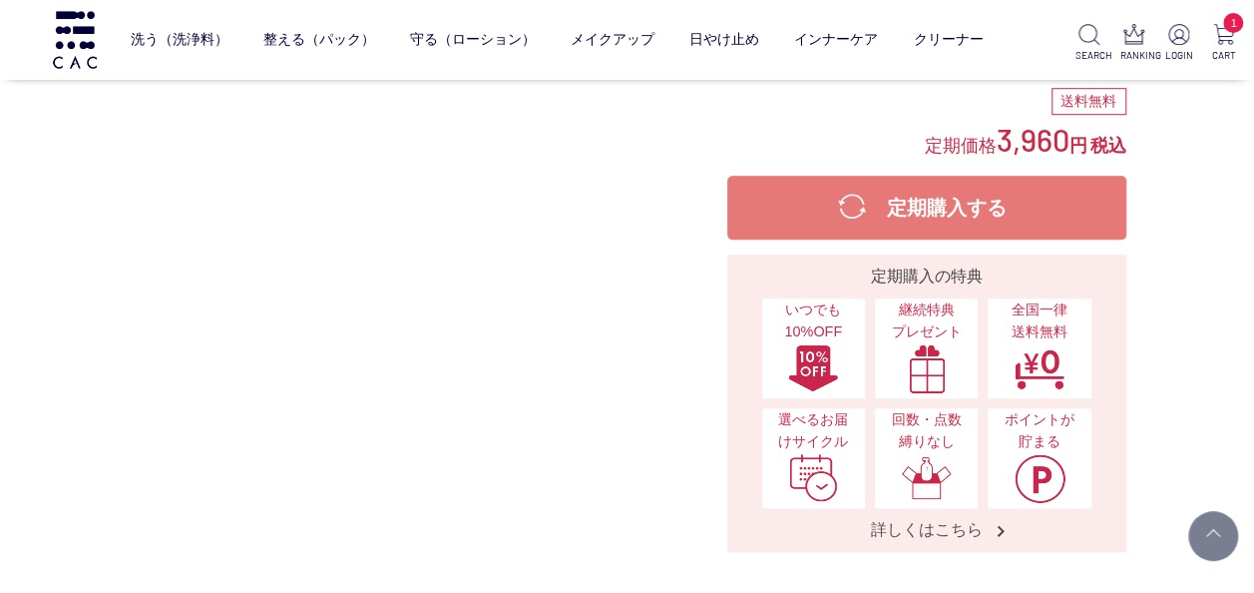
scroll to position [798, 0]
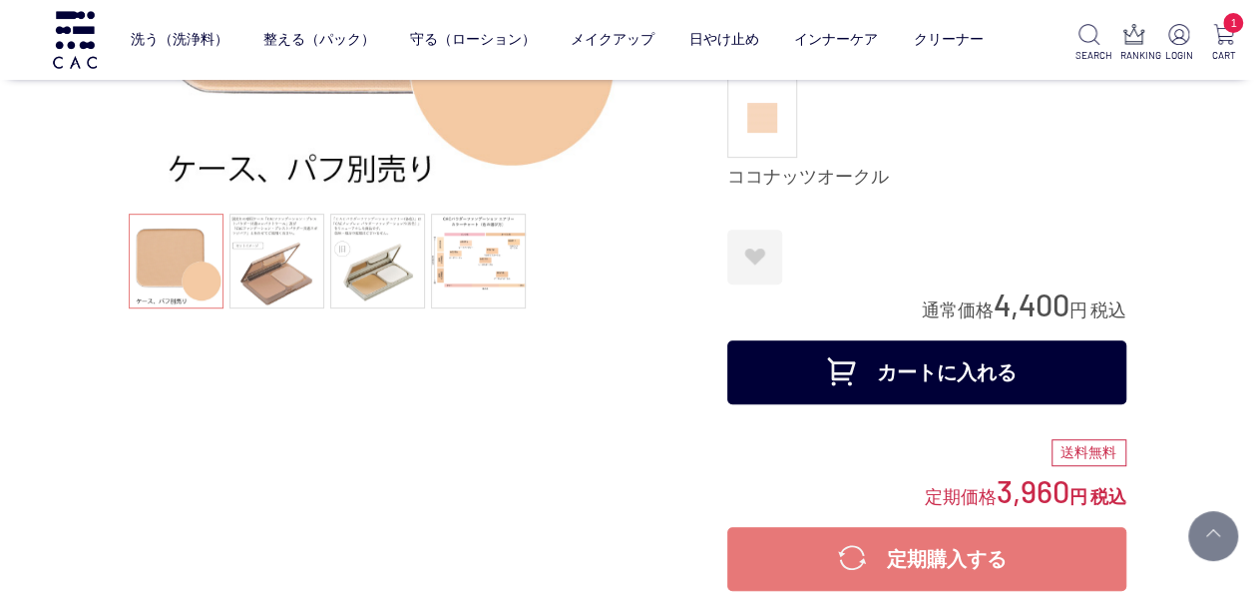
scroll to position [299, 0]
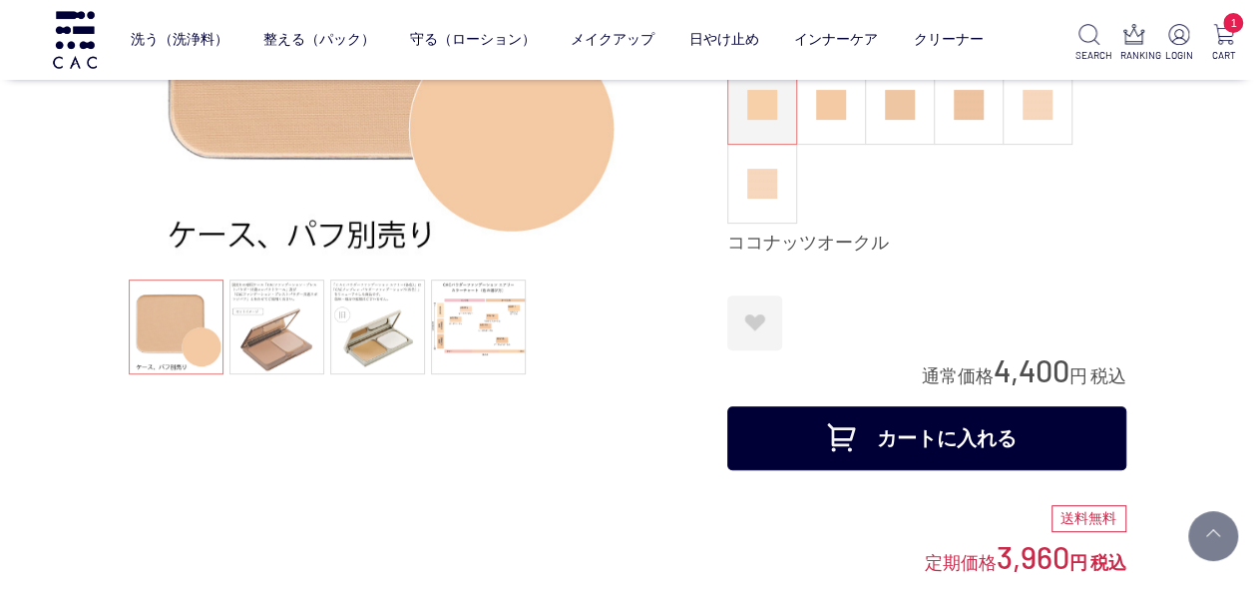
click at [940, 434] on button "カートに入れる" at bounding box center [926, 438] width 399 height 64
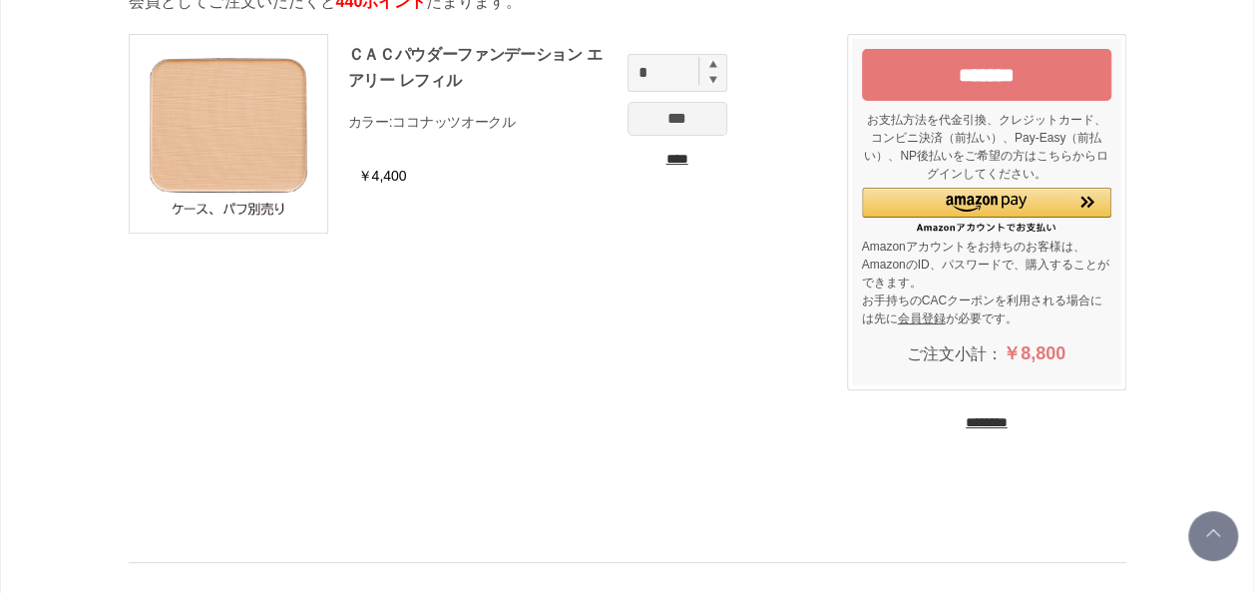
scroll to position [72, 0]
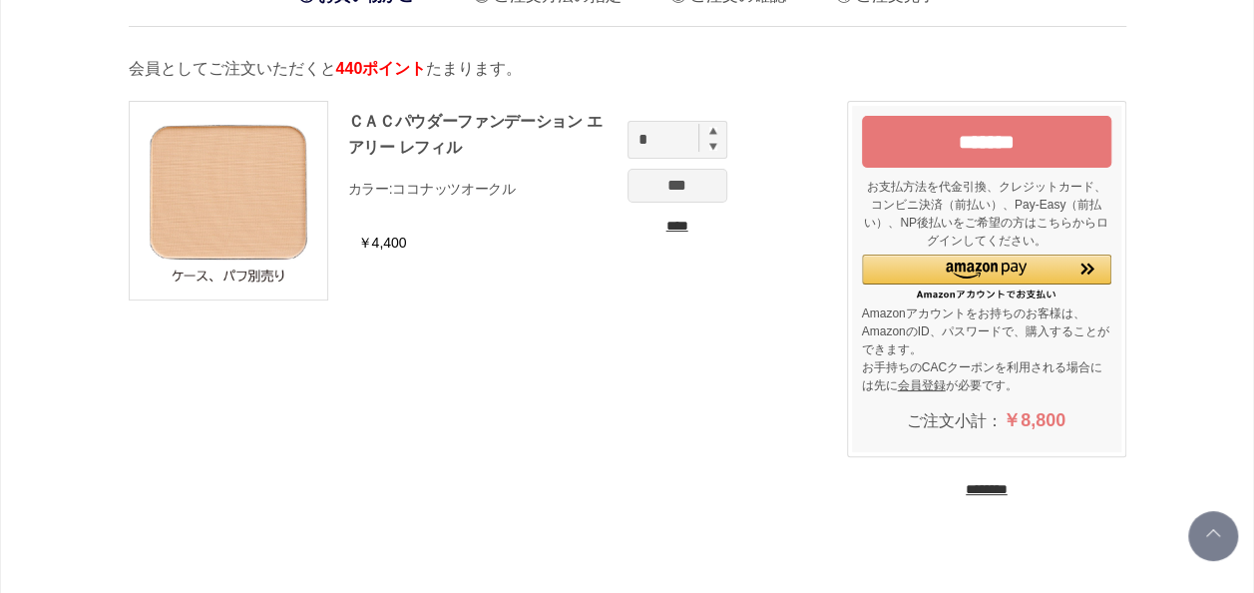
click at [971, 487] on input "********" at bounding box center [987, 489] width 42 height 19
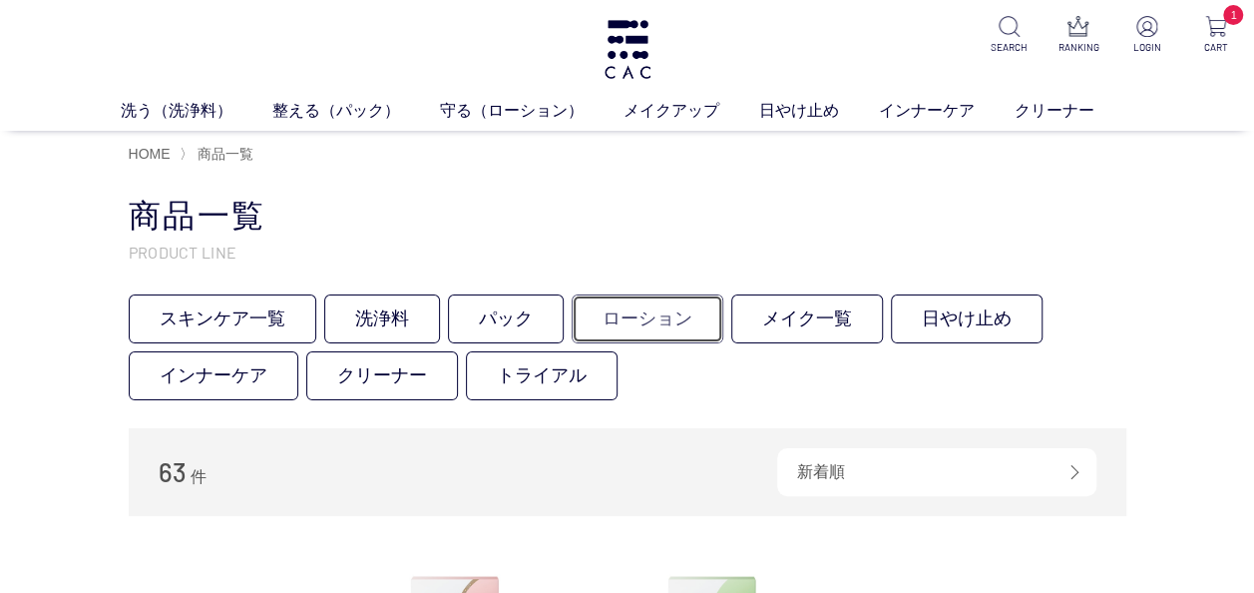
click at [645, 316] on link "ローション" at bounding box center [648, 318] width 152 height 49
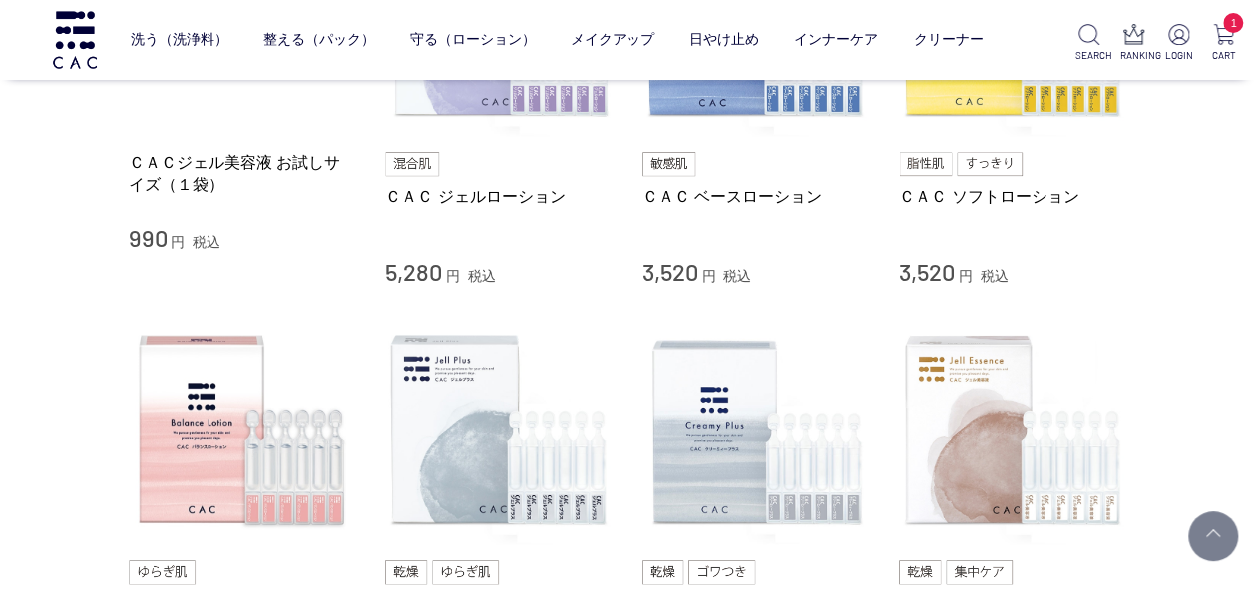
scroll to position [399, 0]
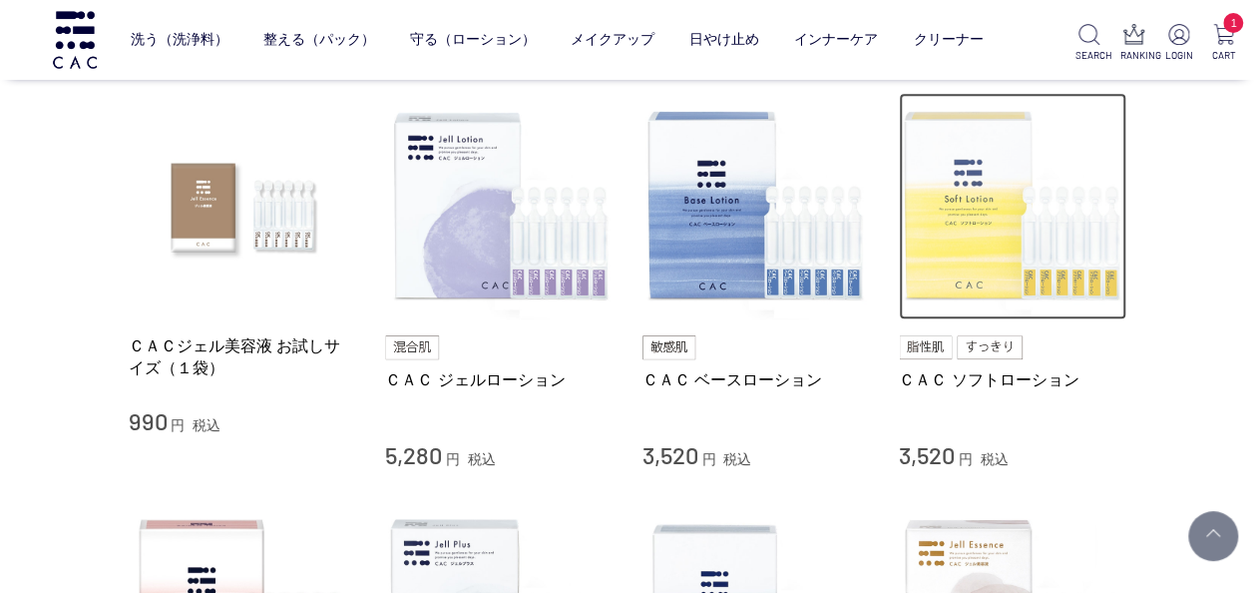
click at [994, 248] on img at bounding box center [1012, 206] width 227 height 227
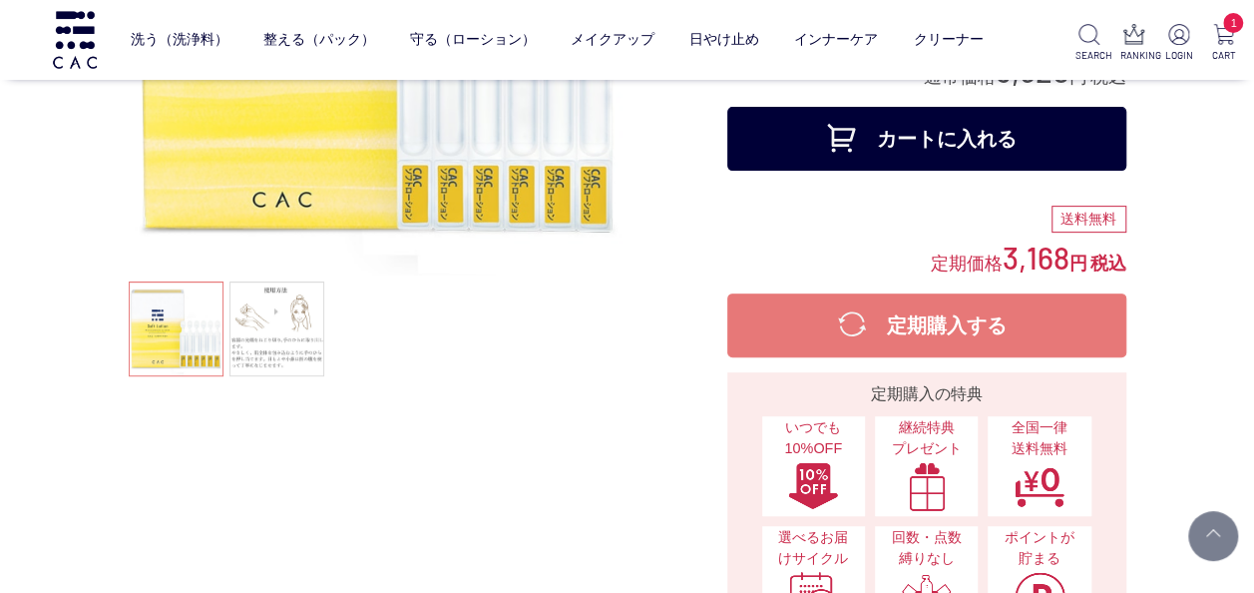
scroll to position [199, 0]
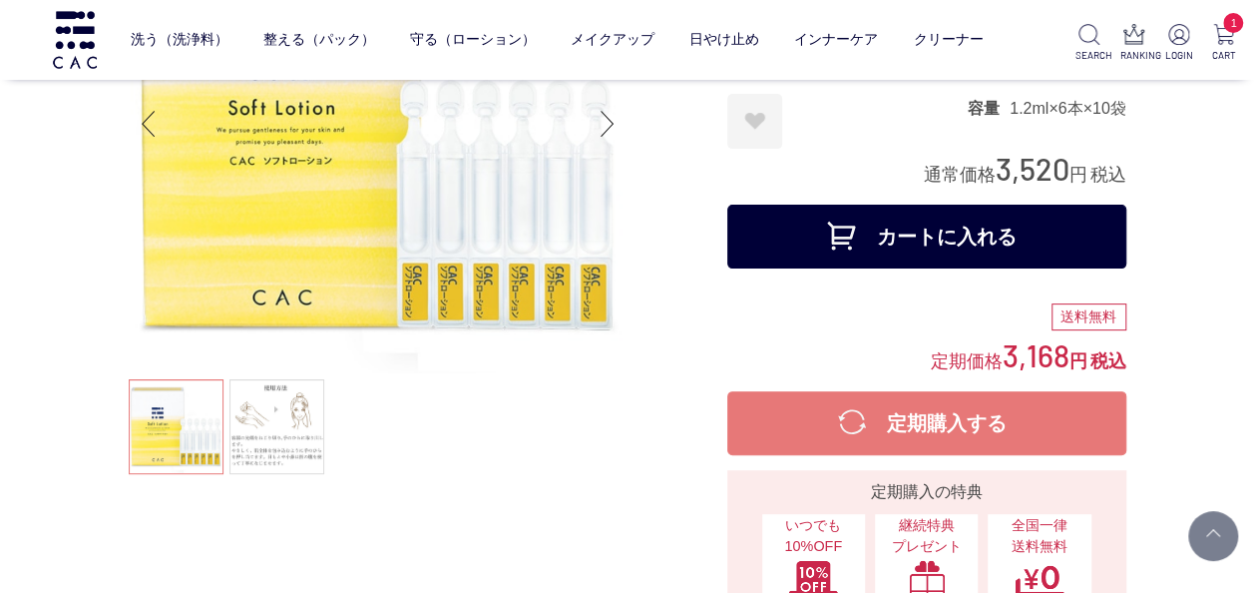
click at [932, 244] on button "カートに入れる" at bounding box center [926, 236] width 399 height 64
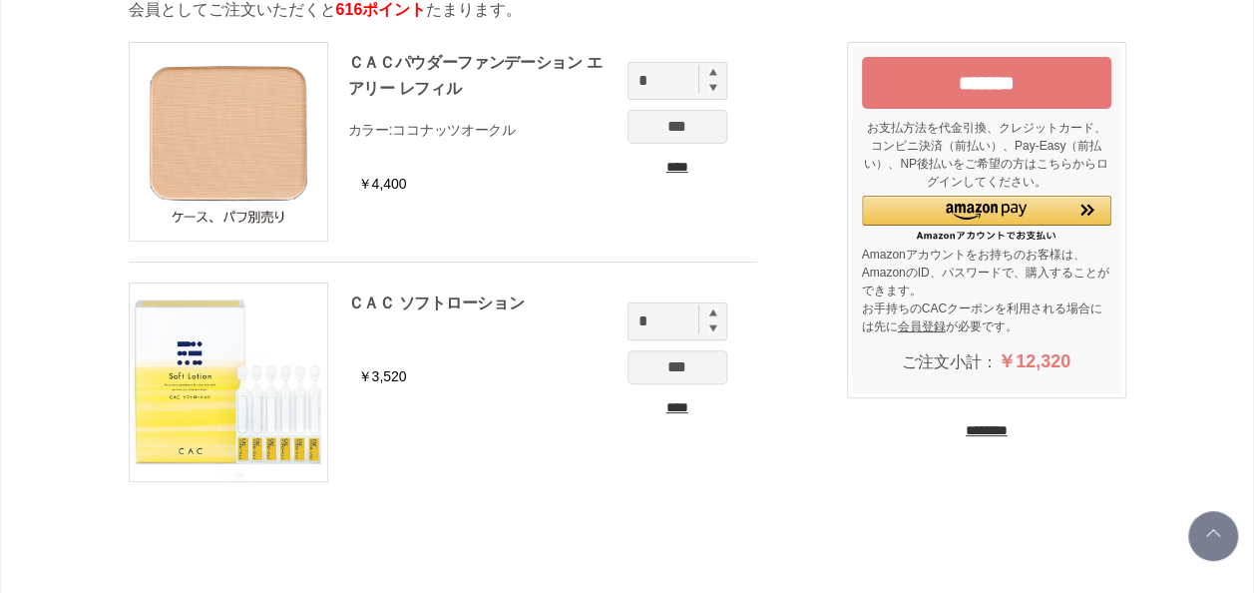
scroll to position [100, 0]
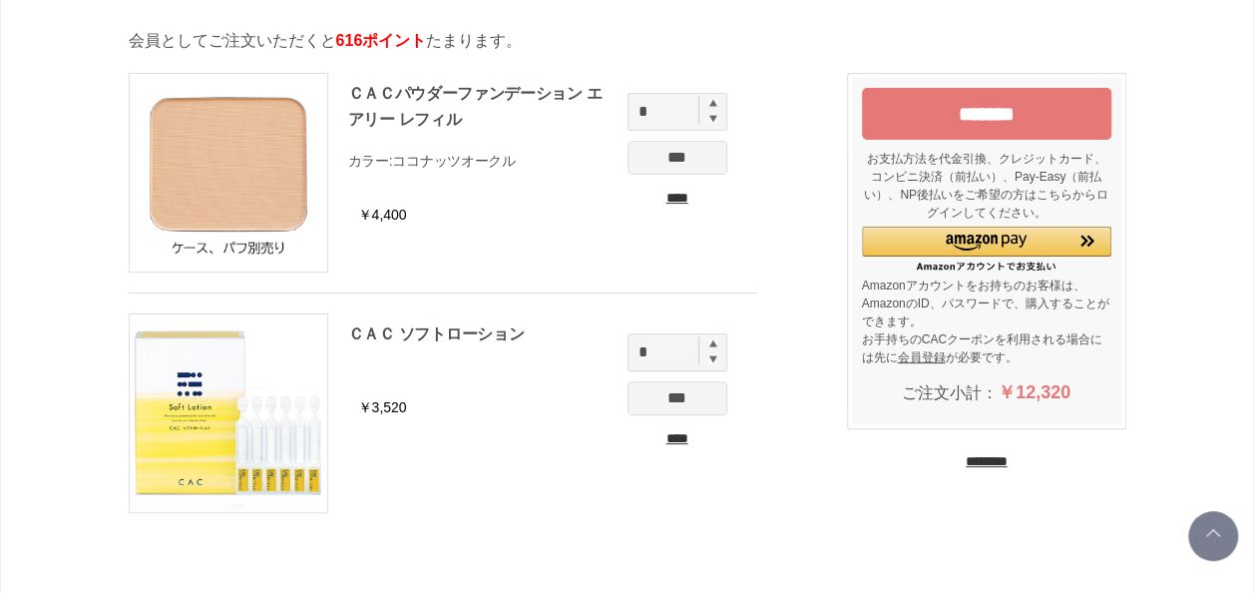
click at [710, 340] on img at bounding box center [713, 343] width 8 height 8
type input "*"
click at [686, 390] on input "***" at bounding box center [677, 398] width 100 height 34
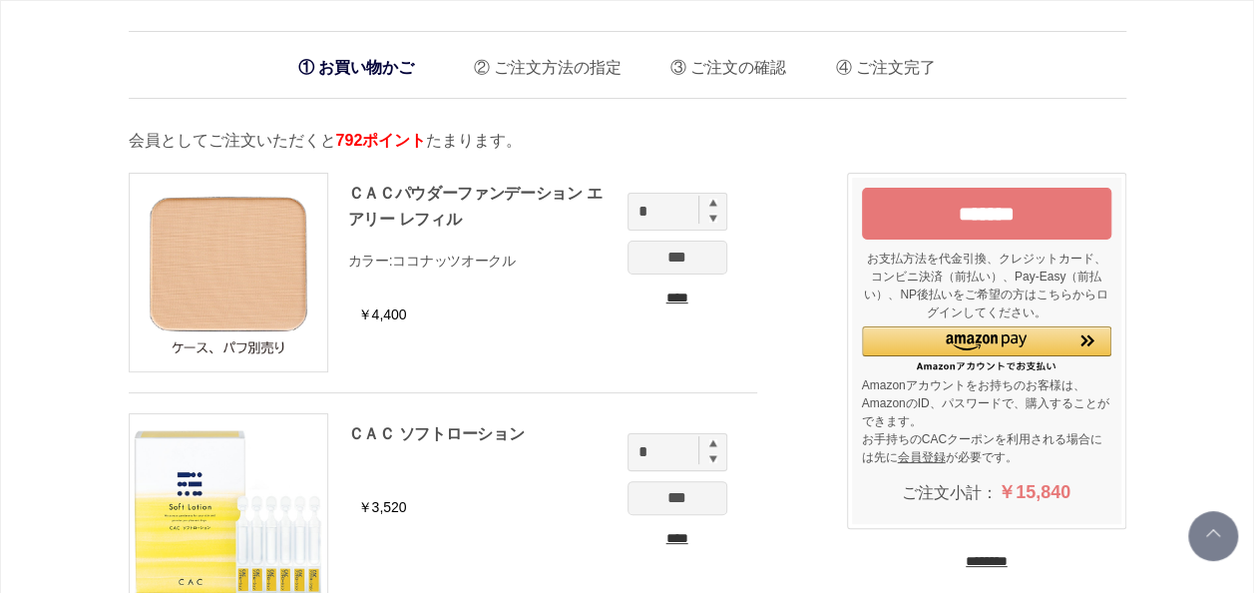
click at [964, 207] on input "*******" at bounding box center [986, 214] width 249 height 52
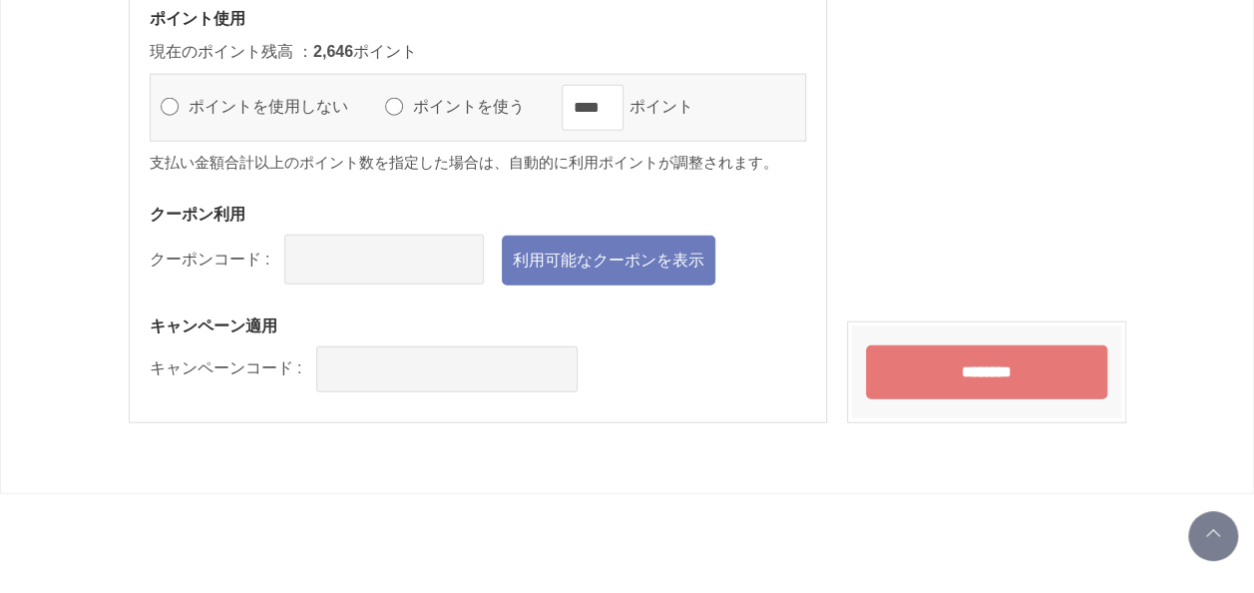
scroll to position [2394, 0]
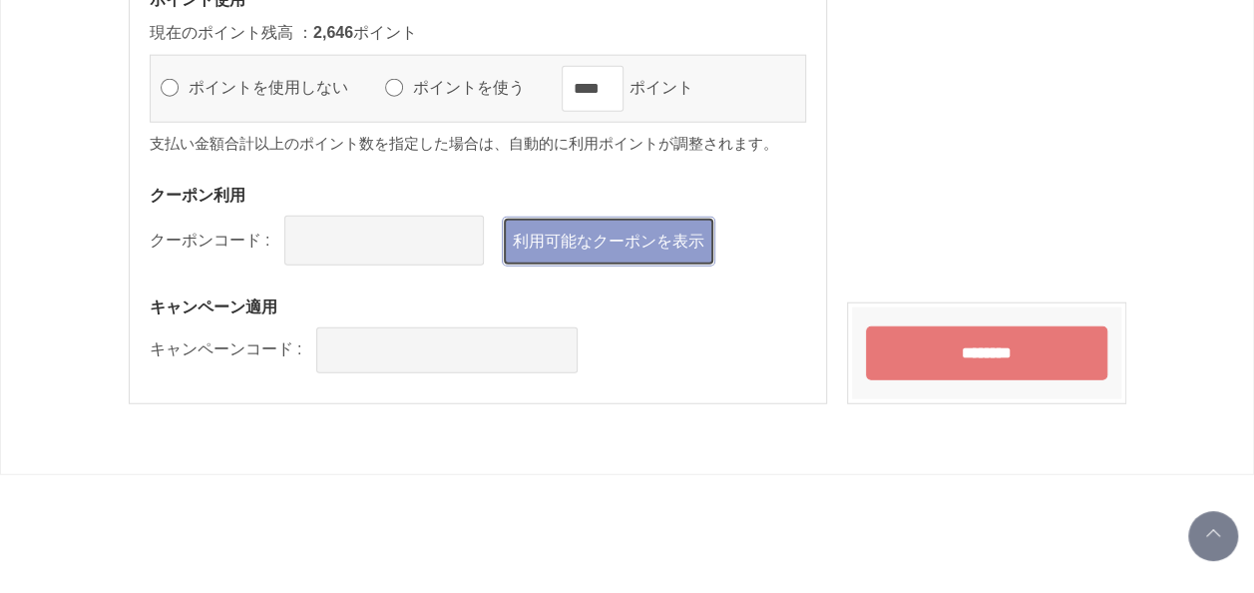
click at [579, 243] on link "利用可能なクーポンを表示" at bounding box center [608, 241] width 213 height 50
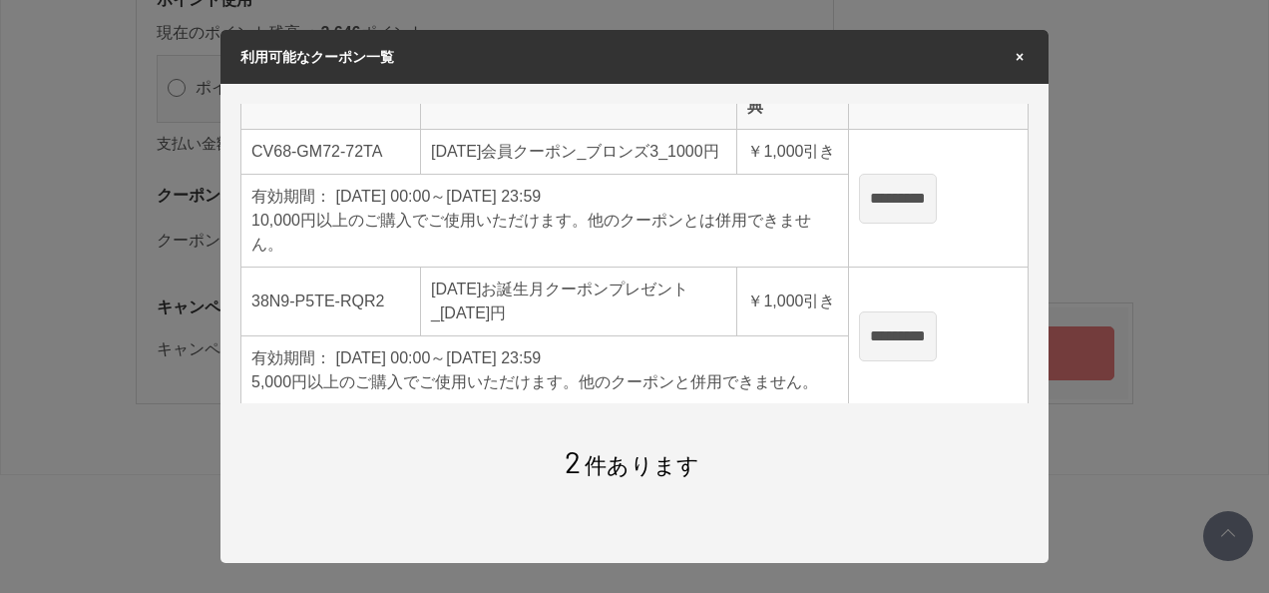
scroll to position [68, 0]
click at [922, 193] on input "*********" at bounding box center [898, 197] width 78 height 50
type input "**********"
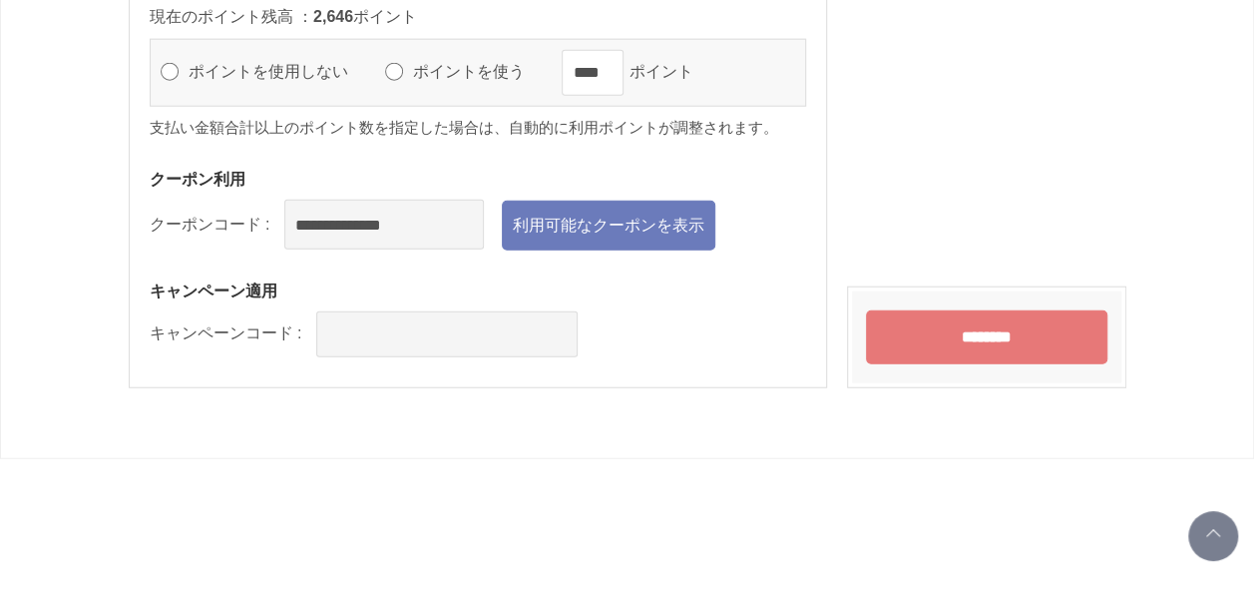
scroll to position [2460, 0]
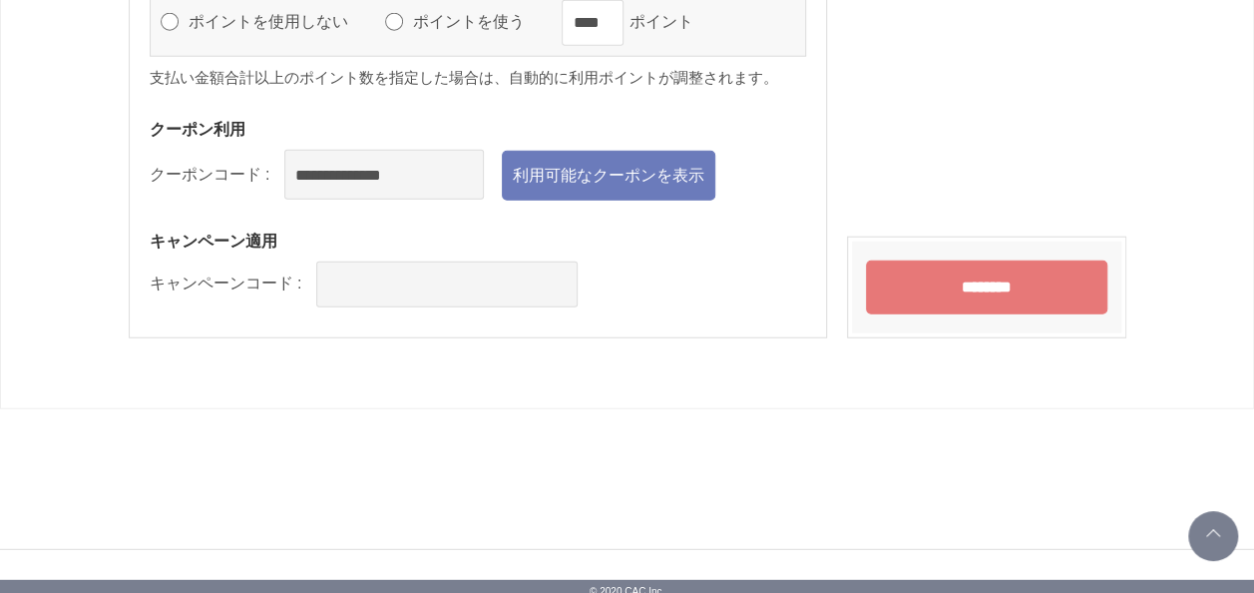
click at [991, 281] on input "********" at bounding box center [986, 287] width 241 height 54
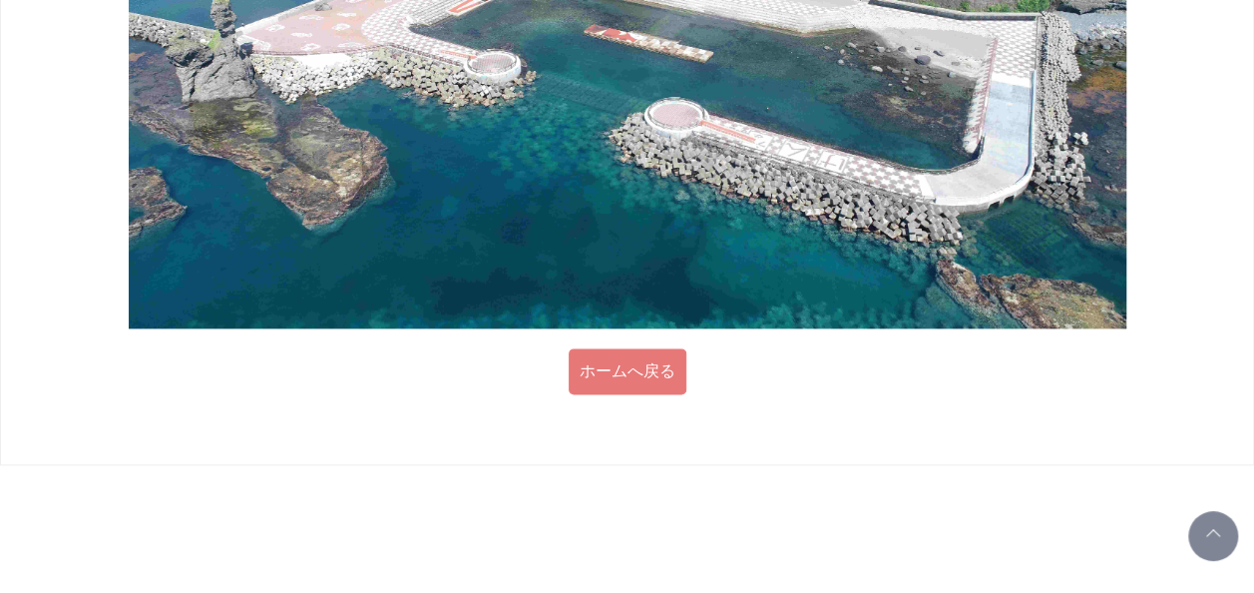
scroll to position [1243, 0]
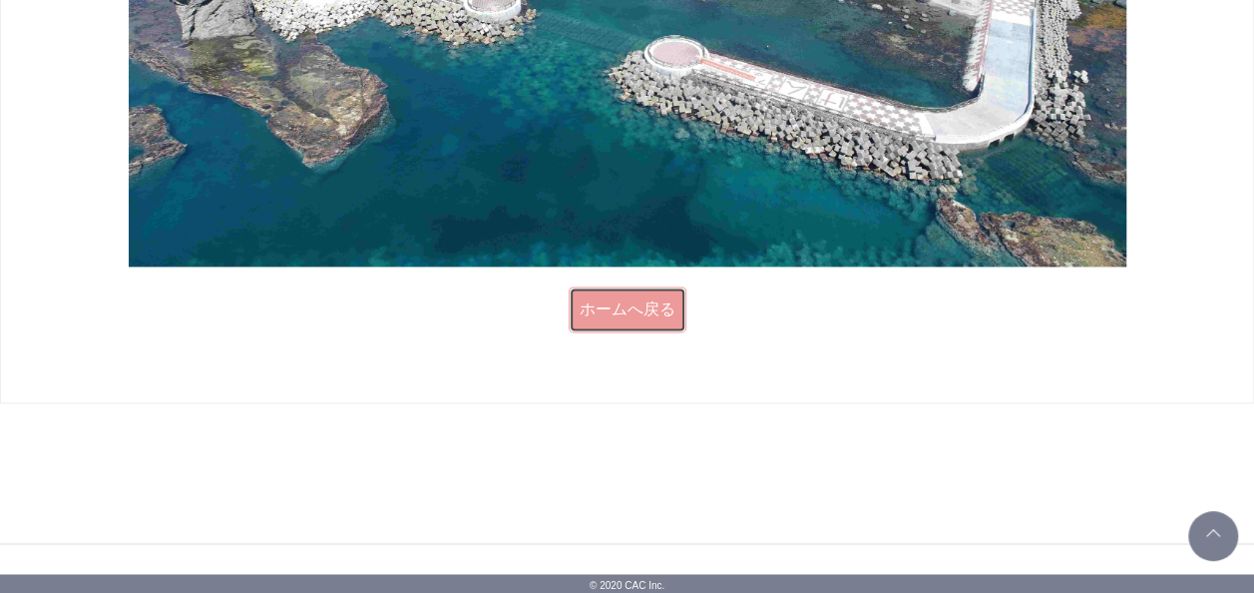
click at [615, 303] on link "ホームへ戻る" at bounding box center [628, 309] width 118 height 46
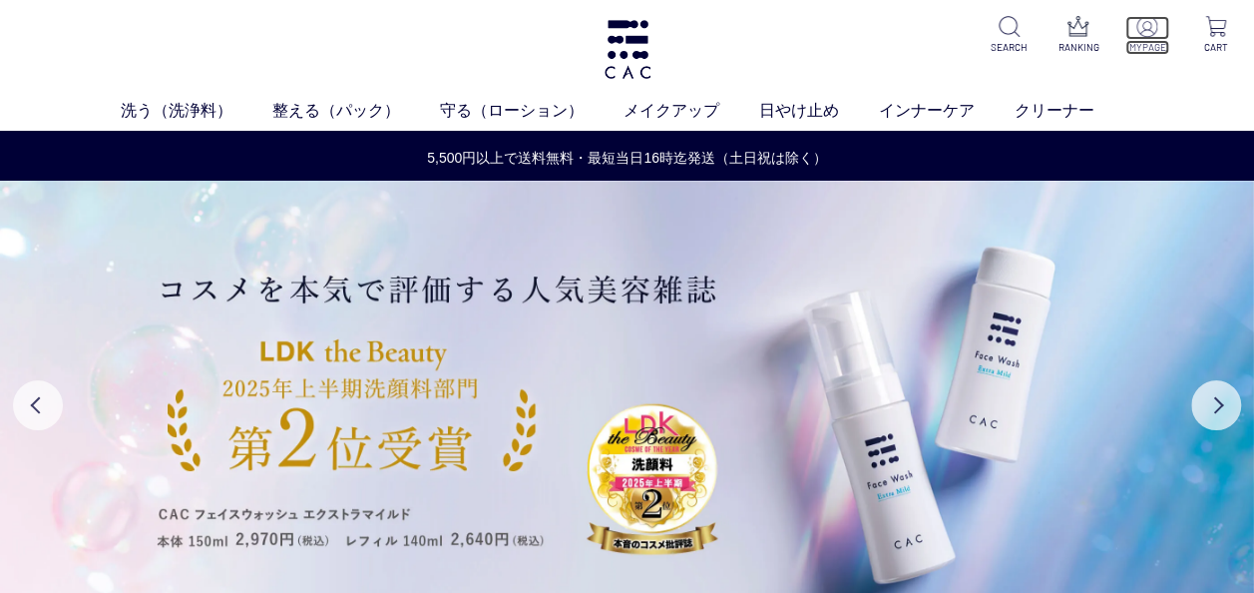
click at [1142, 34] on img at bounding box center [1146, 26] width 21 height 21
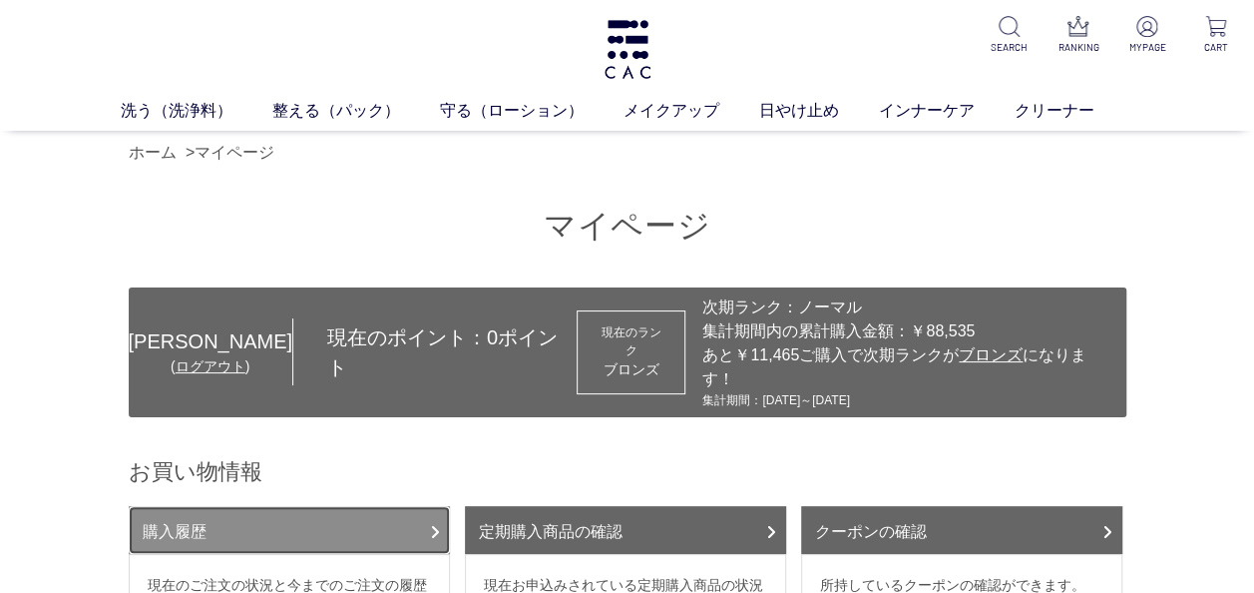
click at [178, 509] on link "購入履歴" at bounding box center [289, 530] width 321 height 48
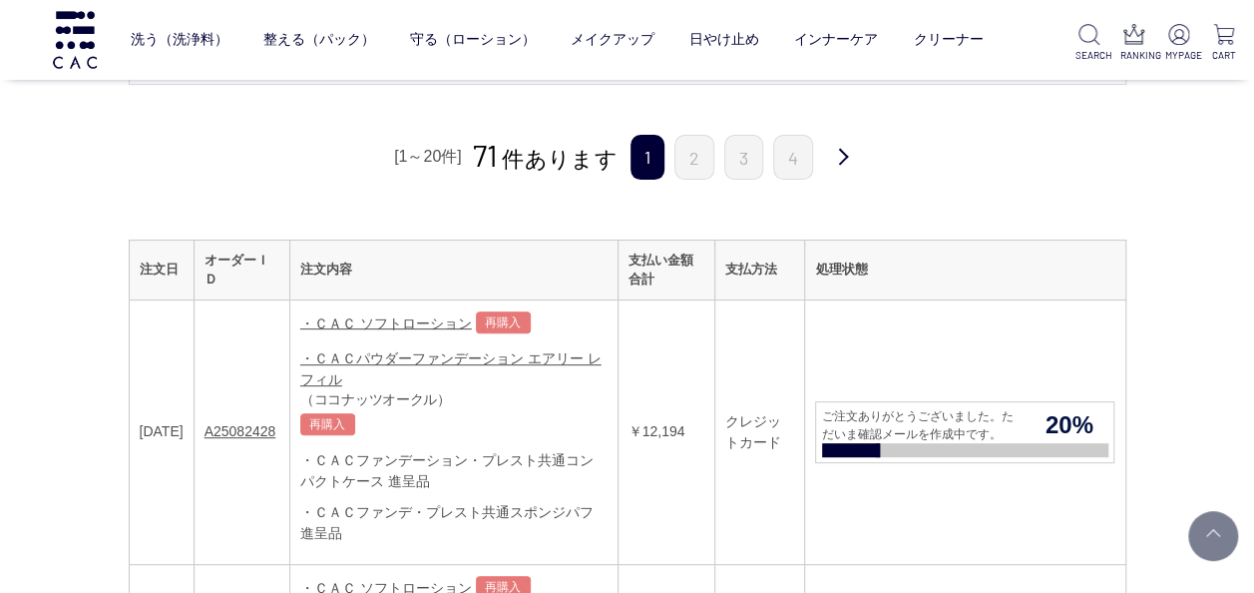
scroll to position [499, 0]
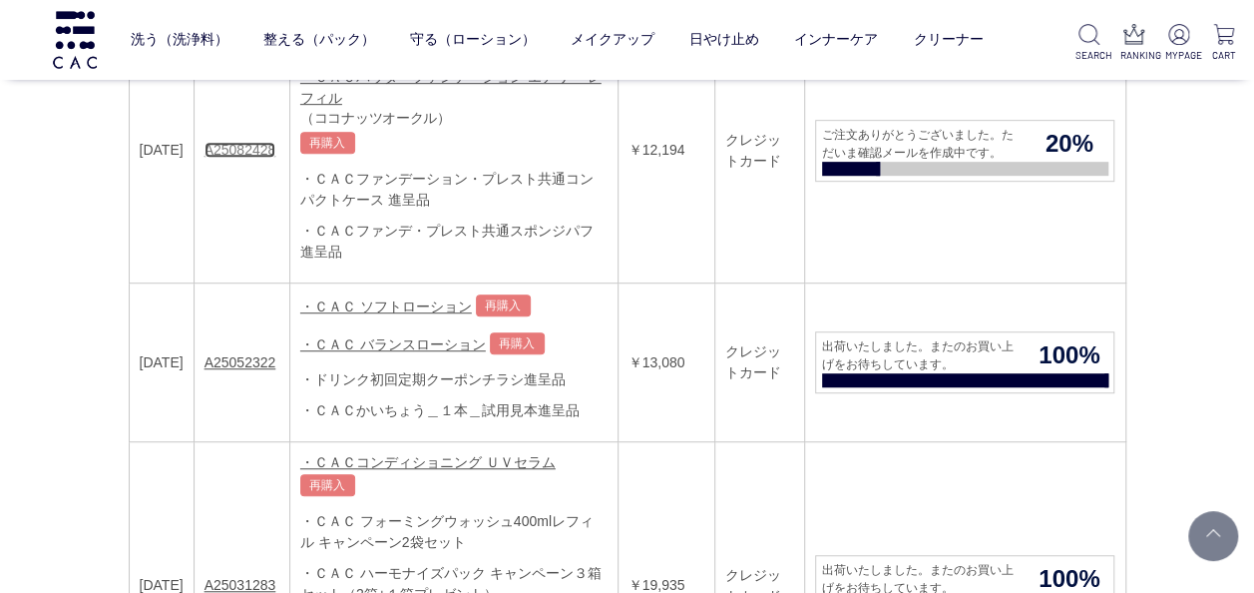
click at [261, 148] on link "A25082428" at bounding box center [240, 150] width 72 height 16
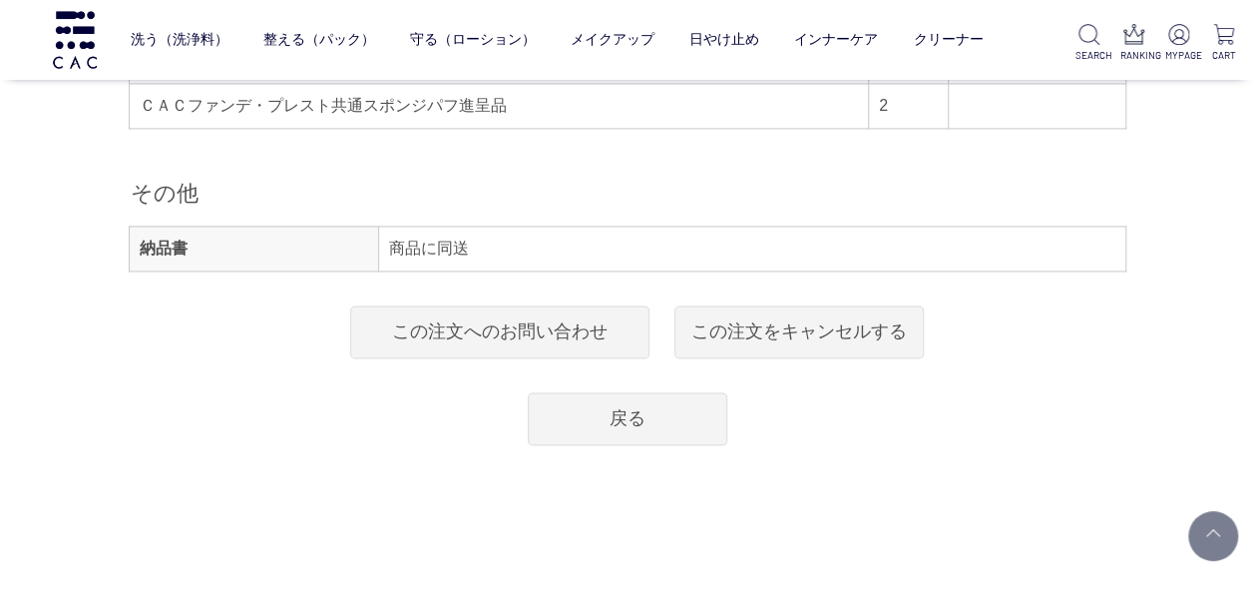
scroll to position [1396, 0]
click at [604, 389] on link "戻る" at bounding box center [627, 415] width 199 height 53
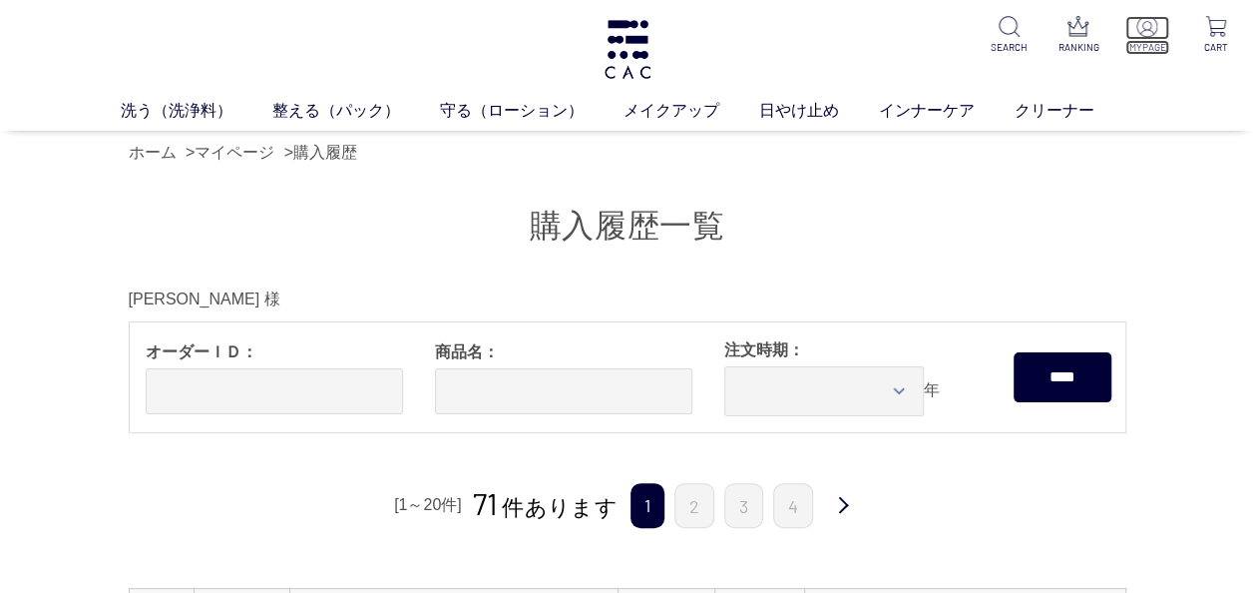
click at [1150, 25] on img at bounding box center [1146, 26] width 21 height 21
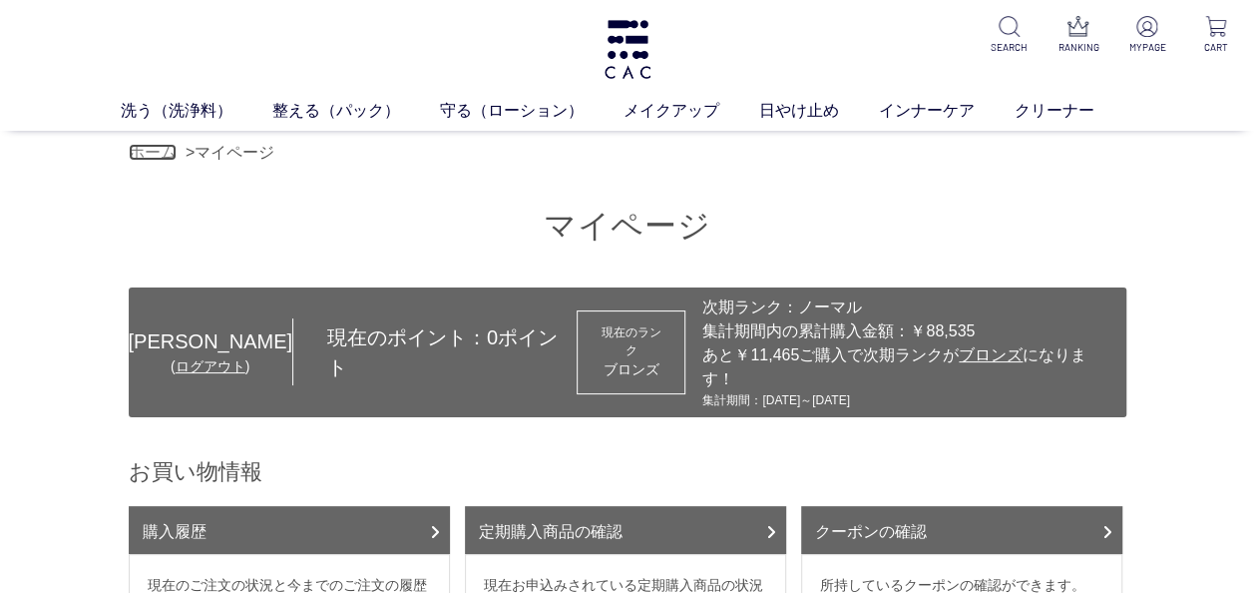
click at [160, 148] on link "ホーム" at bounding box center [153, 152] width 48 height 17
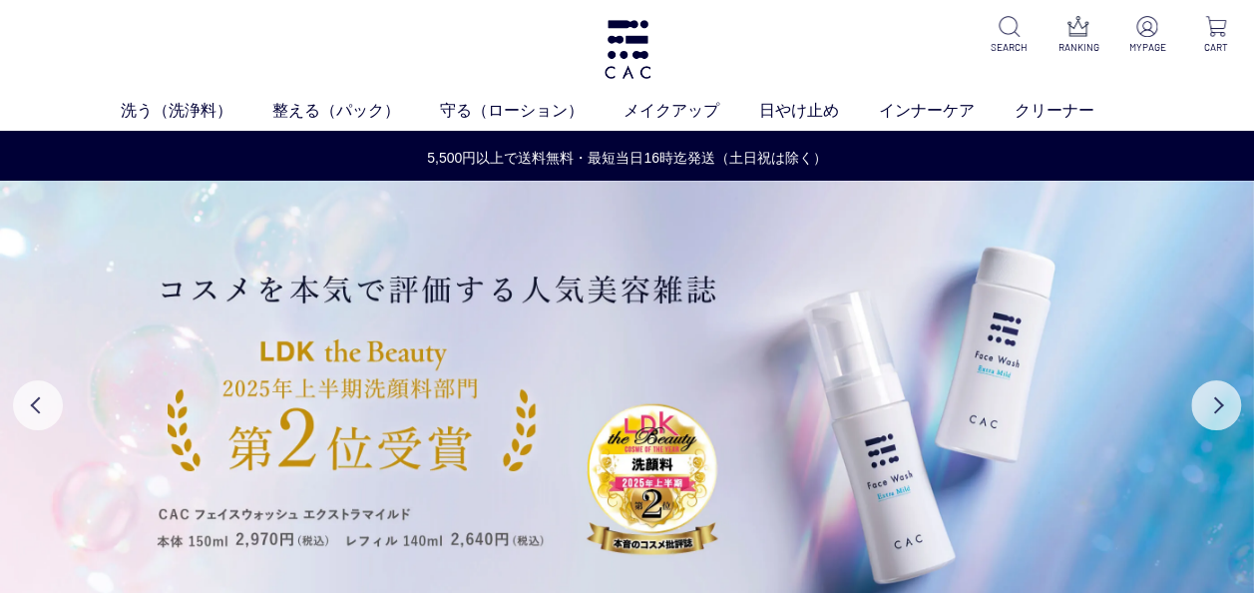
scroll to position [499, 0]
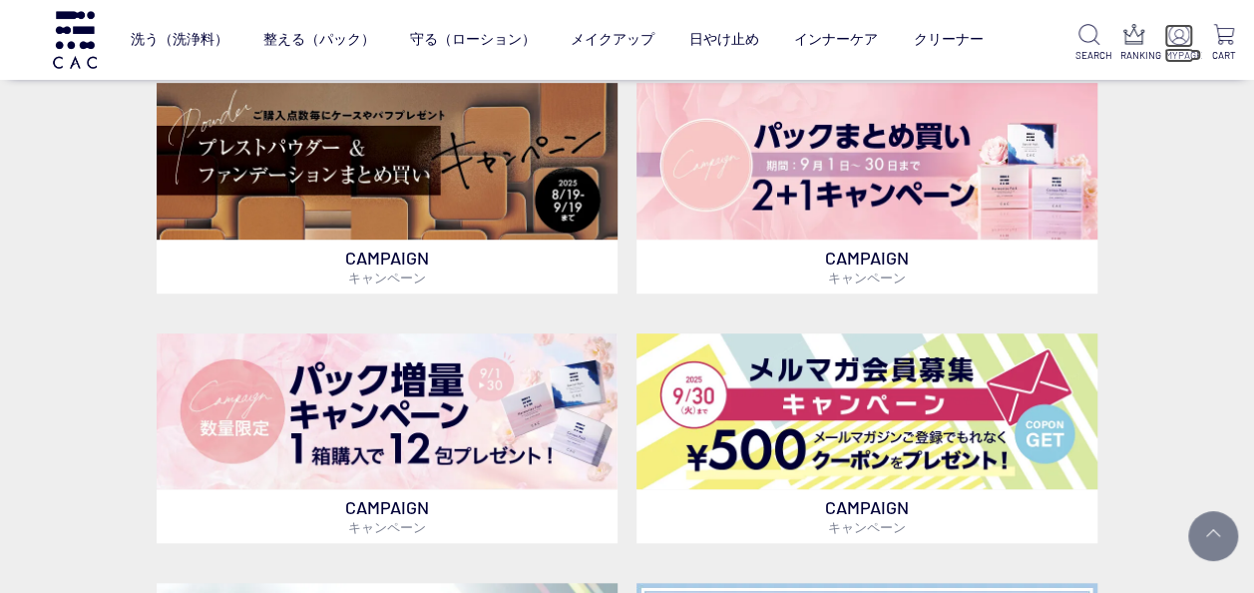
click at [1177, 36] on img at bounding box center [1178, 34] width 21 height 21
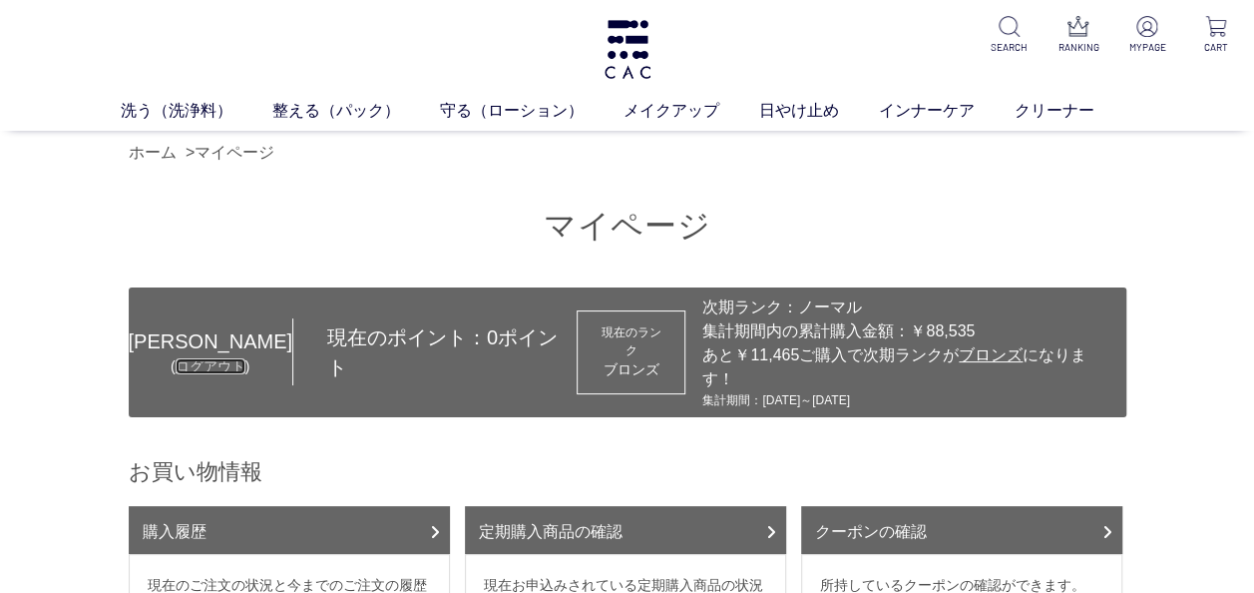
click at [194, 358] on link "ログアウト" at bounding box center [211, 366] width 70 height 16
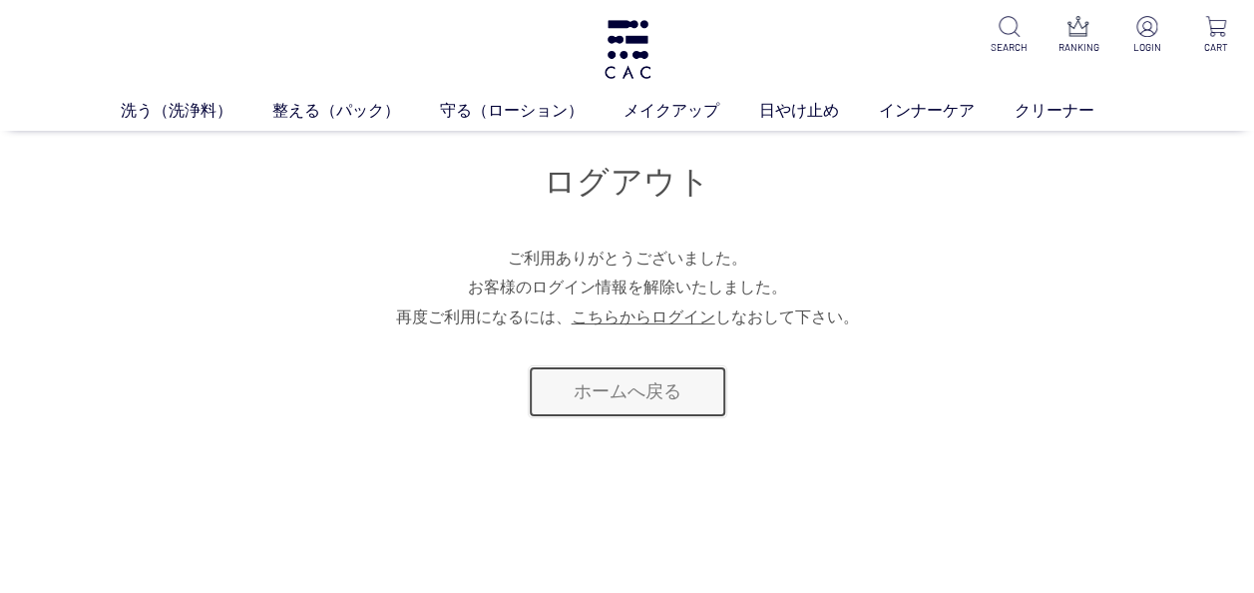
click at [648, 405] on link "ホームへ戻る" at bounding box center [627, 391] width 199 height 53
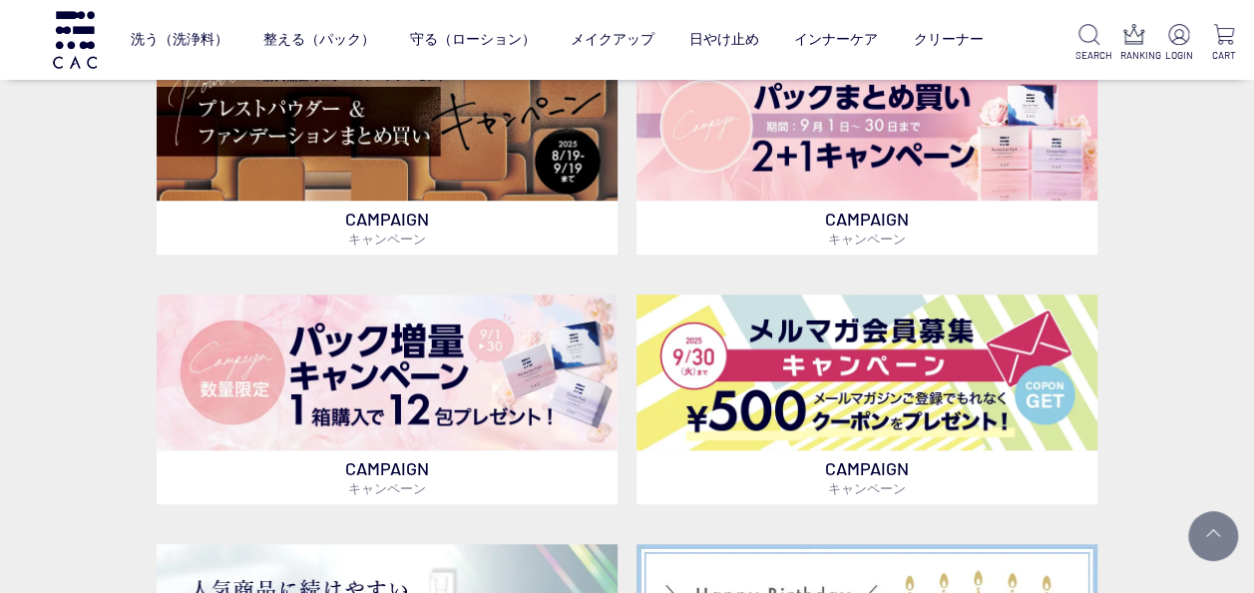
scroll to position [399, 0]
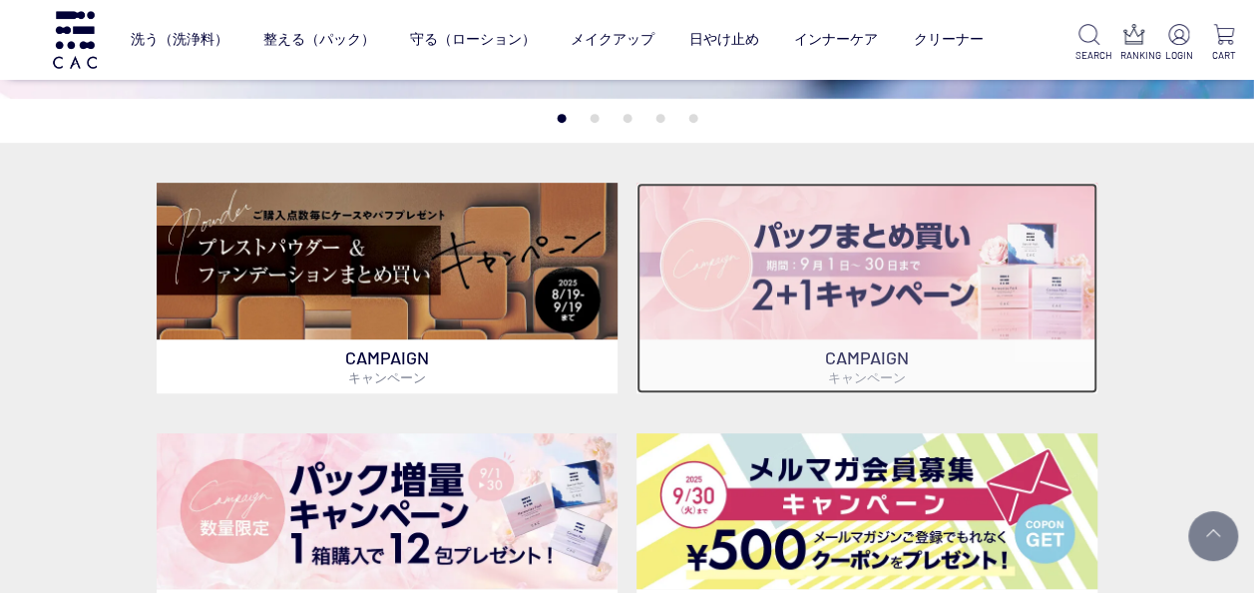
click at [947, 271] on img at bounding box center [866, 261] width 461 height 157
